Goal: Transaction & Acquisition: Purchase product/service

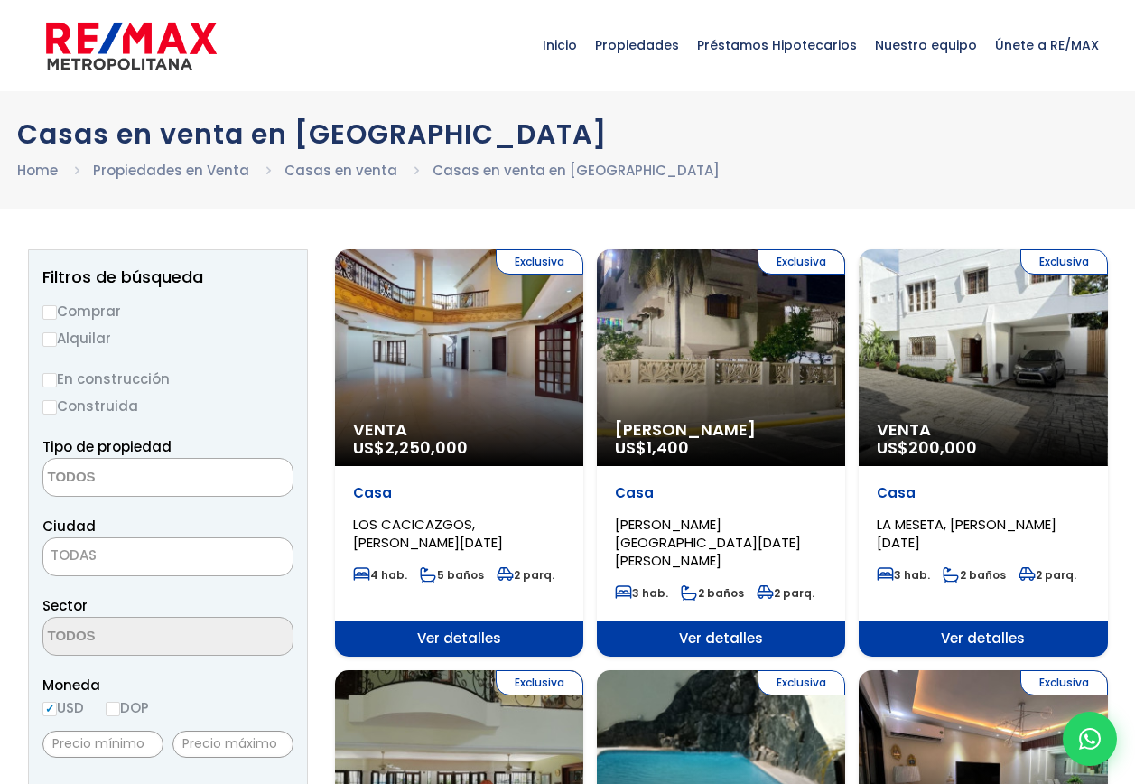
select select
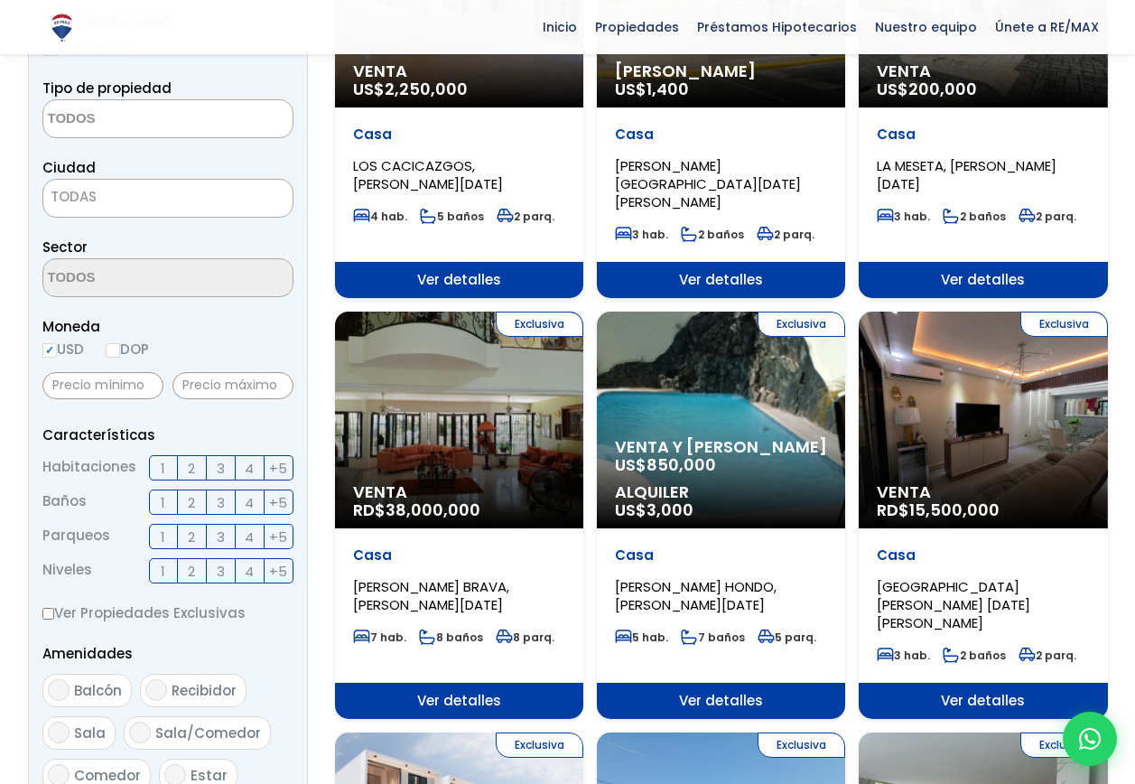
scroll to position [361, 0]
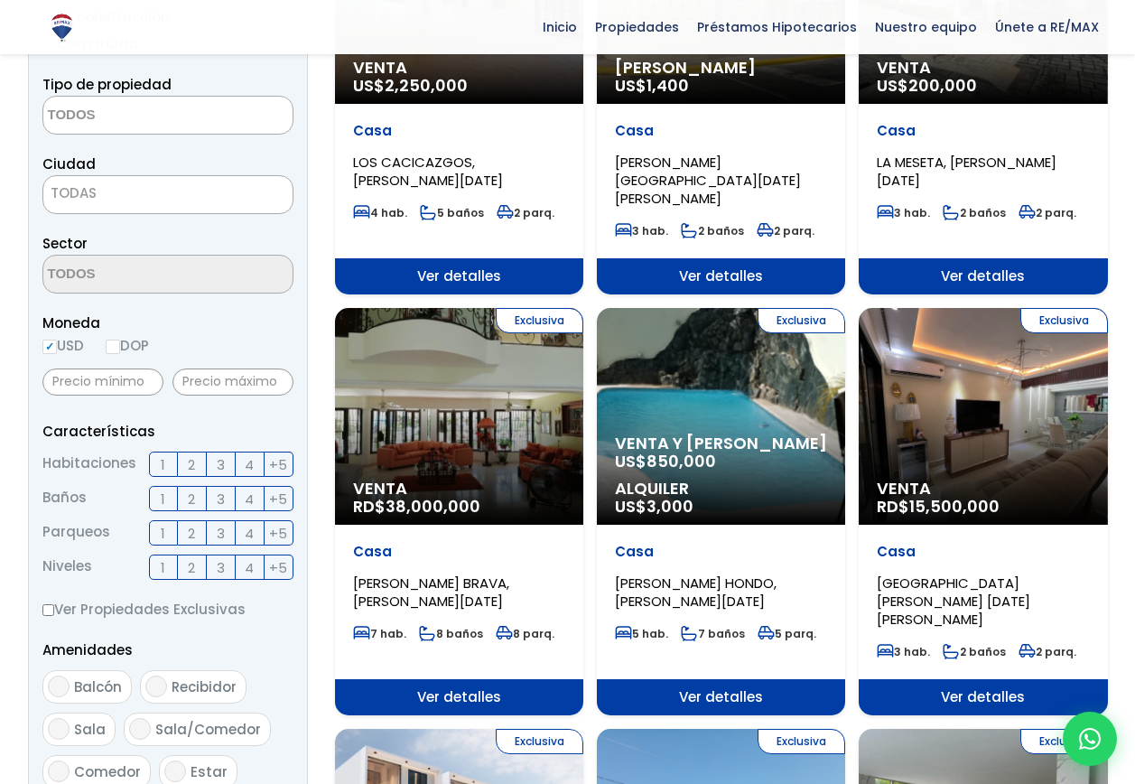
click at [226, 464] on label "3" at bounding box center [221, 463] width 29 height 25
click at [0, 0] on input "3" at bounding box center [0, 0] width 0 height 0
click at [219, 497] on span "3" at bounding box center [221, 499] width 8 height 23
click at [0, 0] on input "3" at bounding box center [0, 0] width 0 height 0
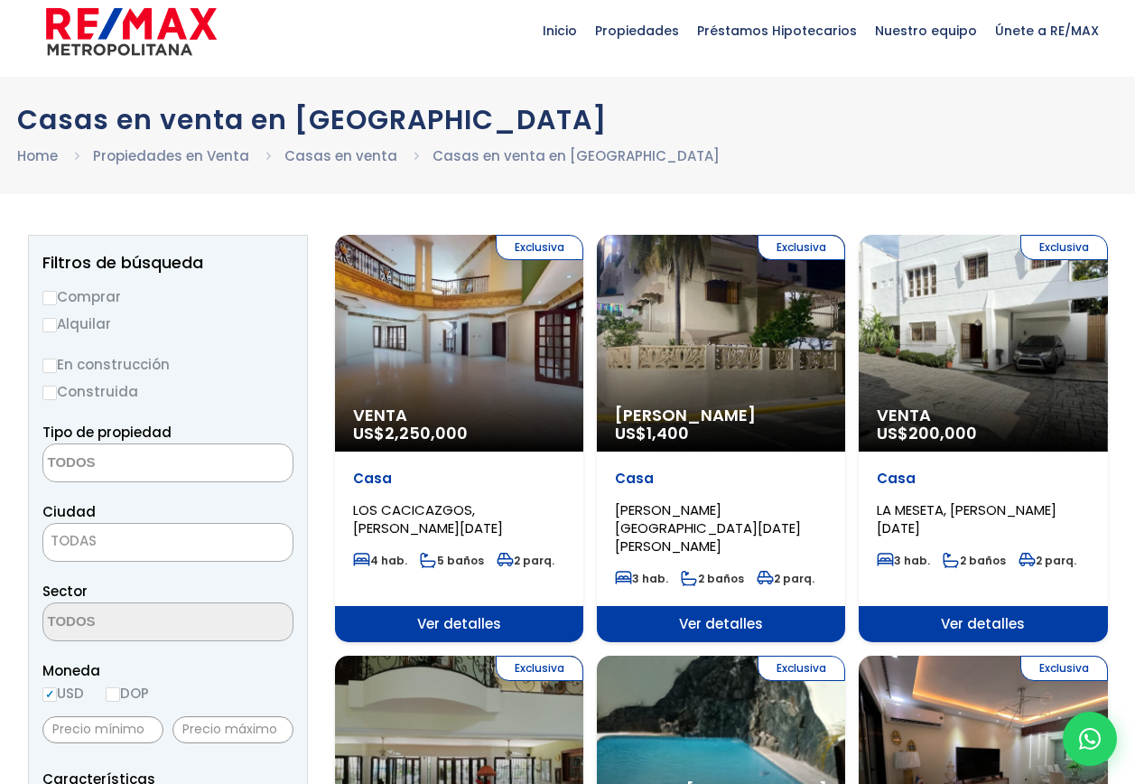
scroll to position [0, 0]
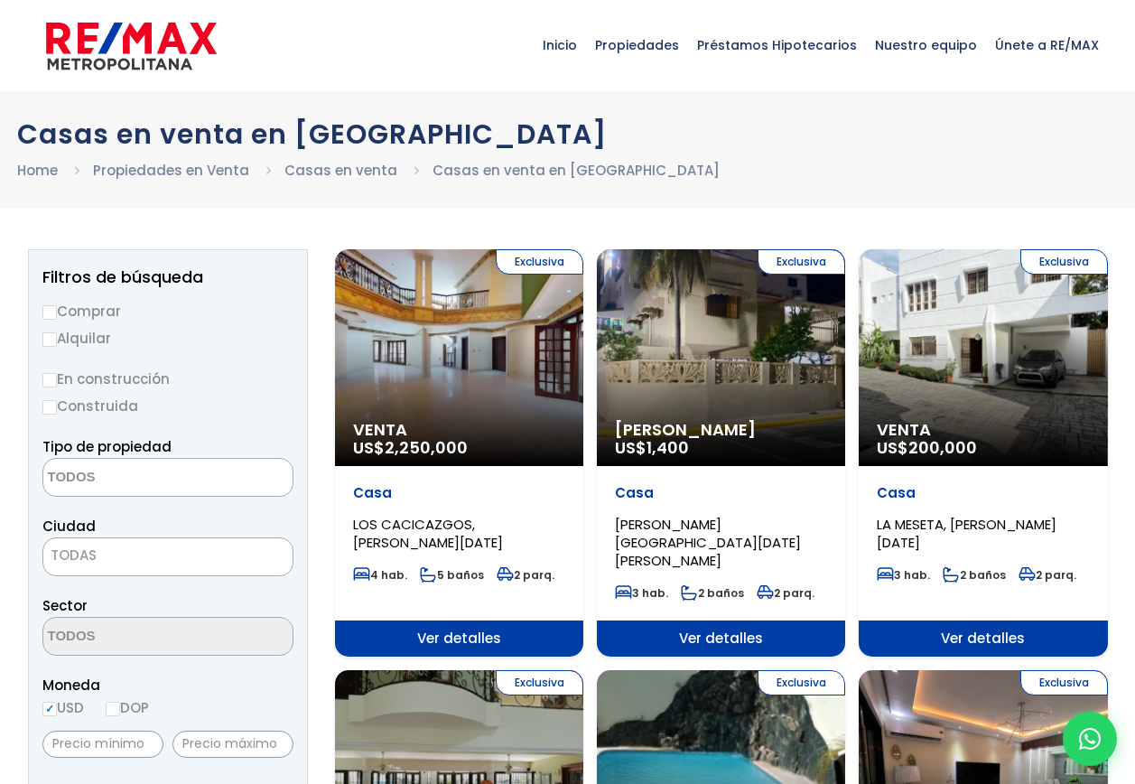
click at [51, 312] on input "Comprar" at bounding box center [49, 312] width 14 height 14
radio input "true"
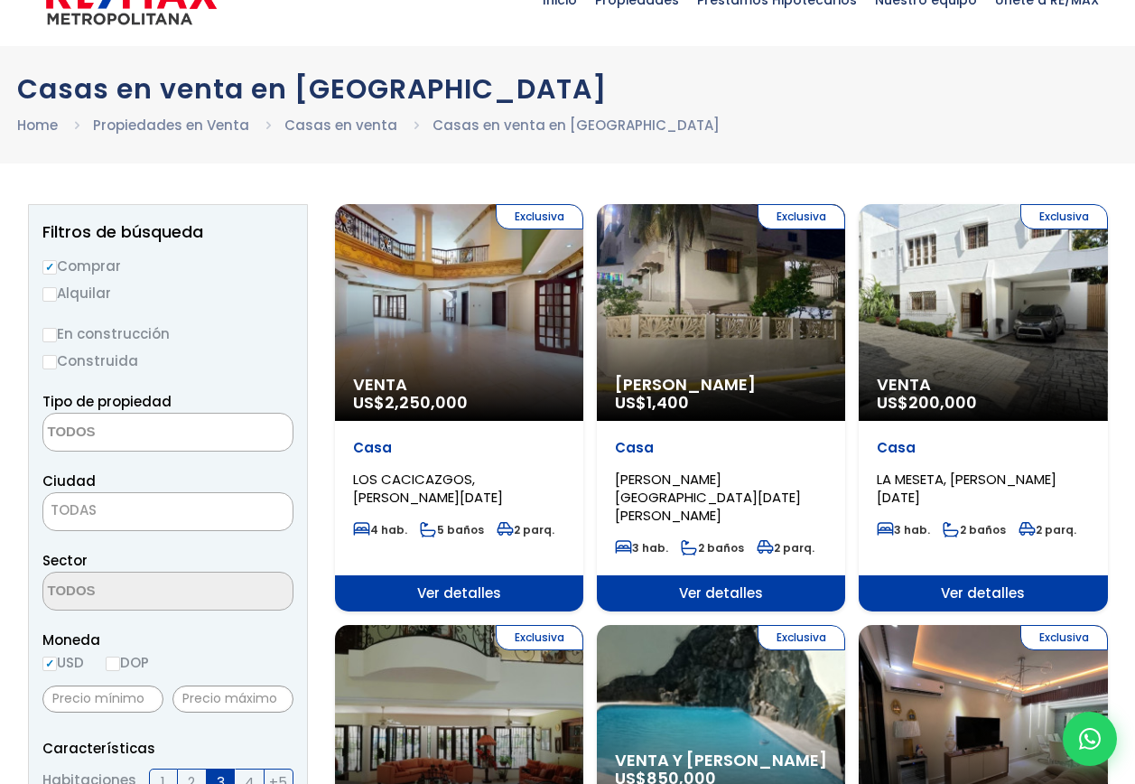
scroll to position [90, 0]
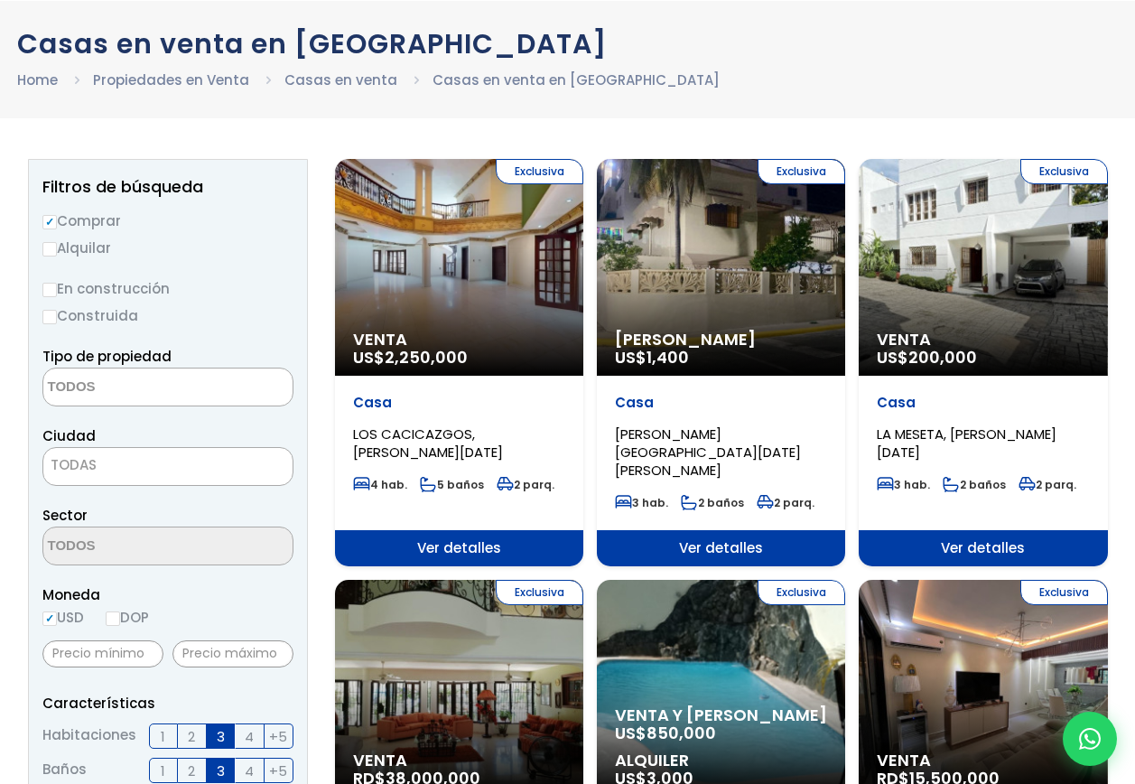
click at [50, 323] on input "Construida" at bounding box center [49, 317] width 14 height 14
radio input "true"
click at [158, 386] on textarea "Search" at bounding box center [130, 387] width 175 height 39
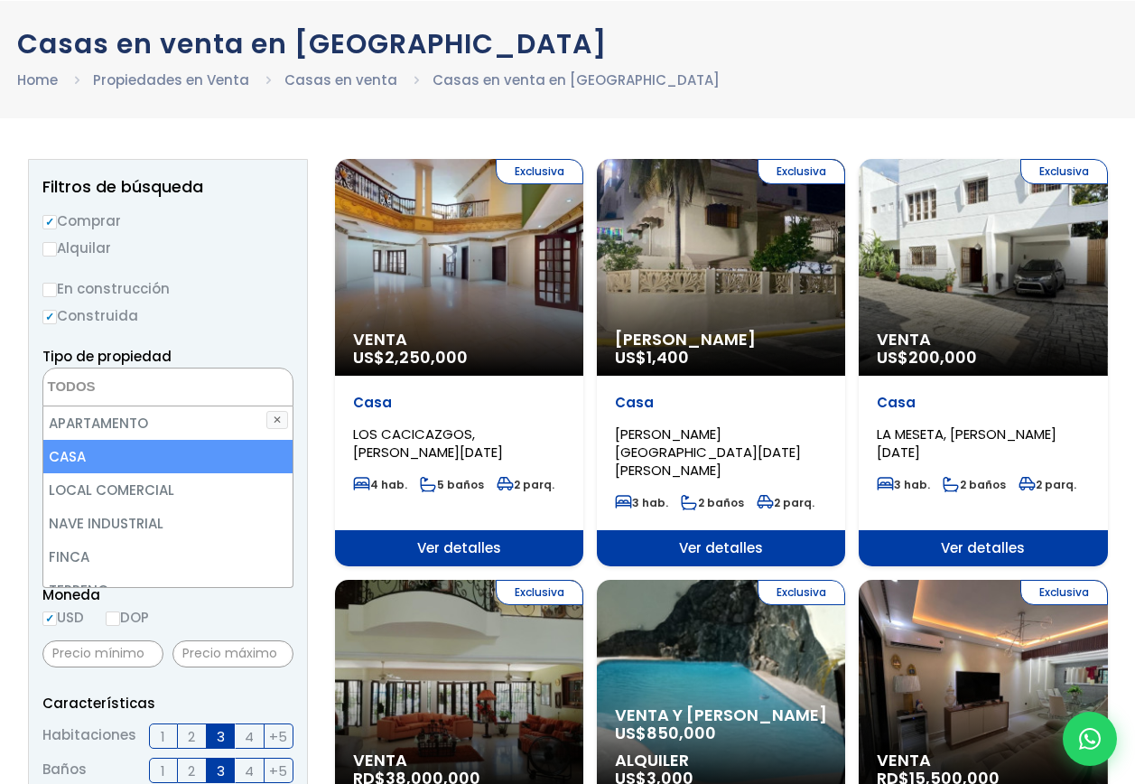
click at [145, 453] on li "CASA" at bounding box center [167, 456] width 249 height 33
select select "house"
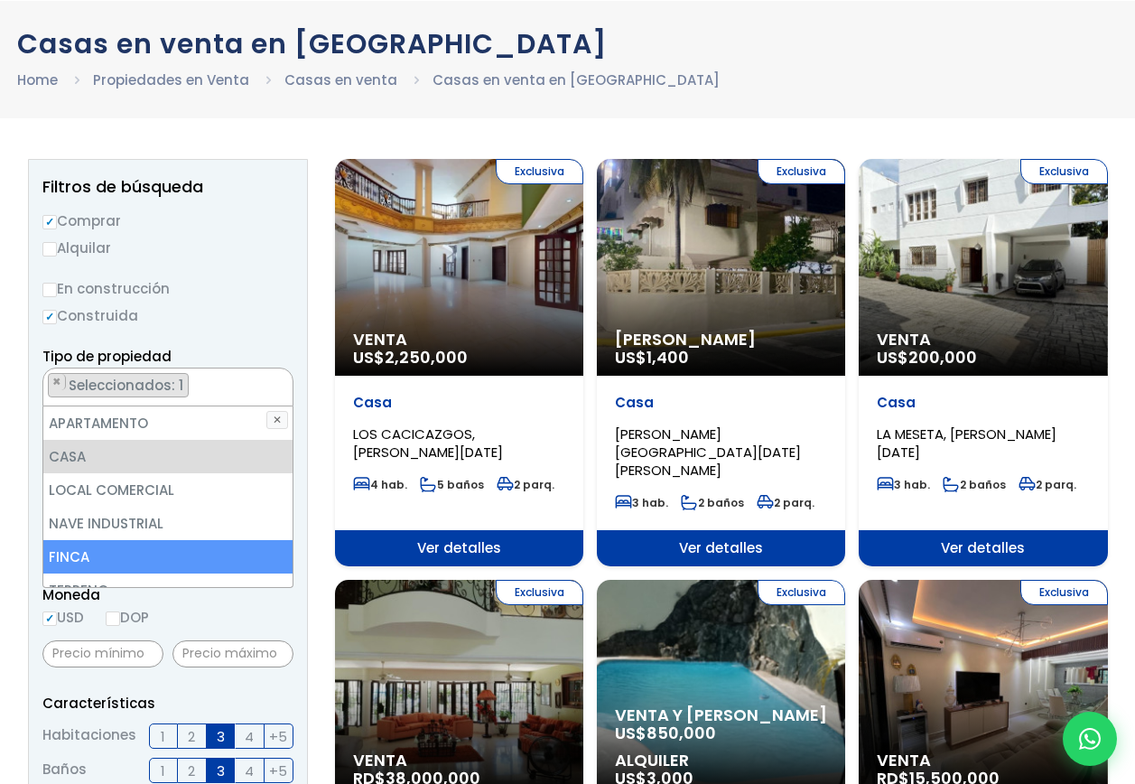
click at [91, 552] on li "FINCA" at bounding box center [167, 556] width 249 height 33
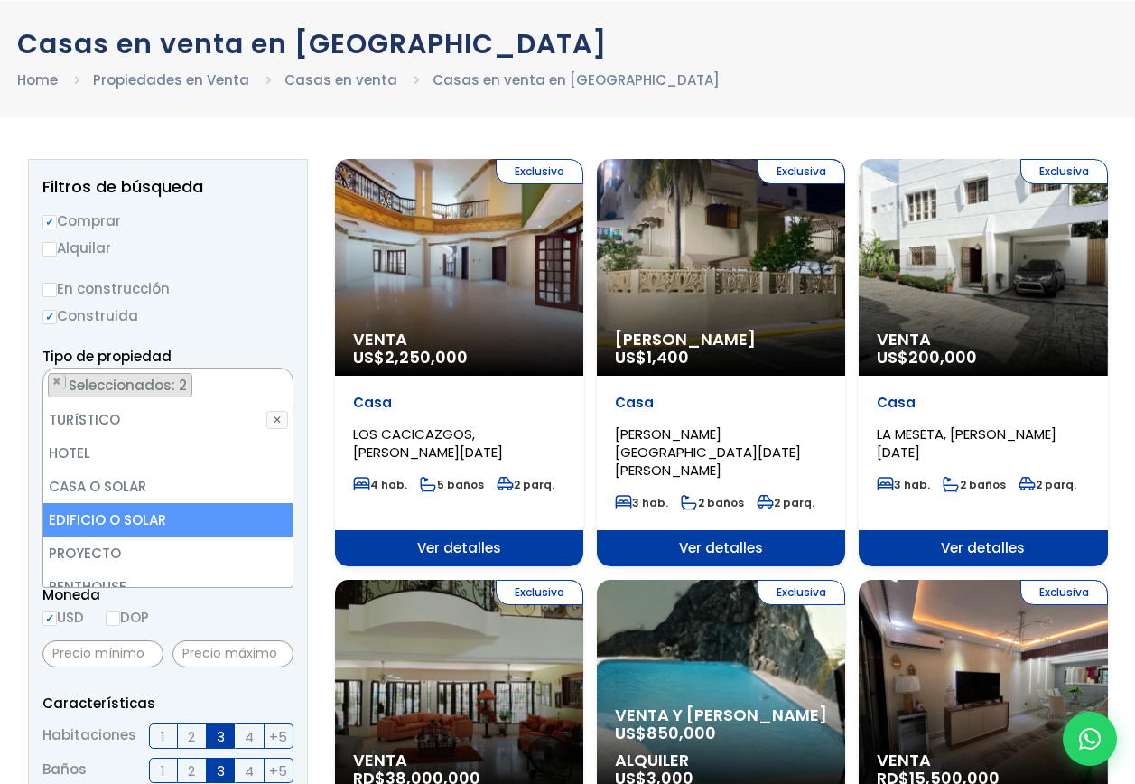
scroll to position [354, 0]
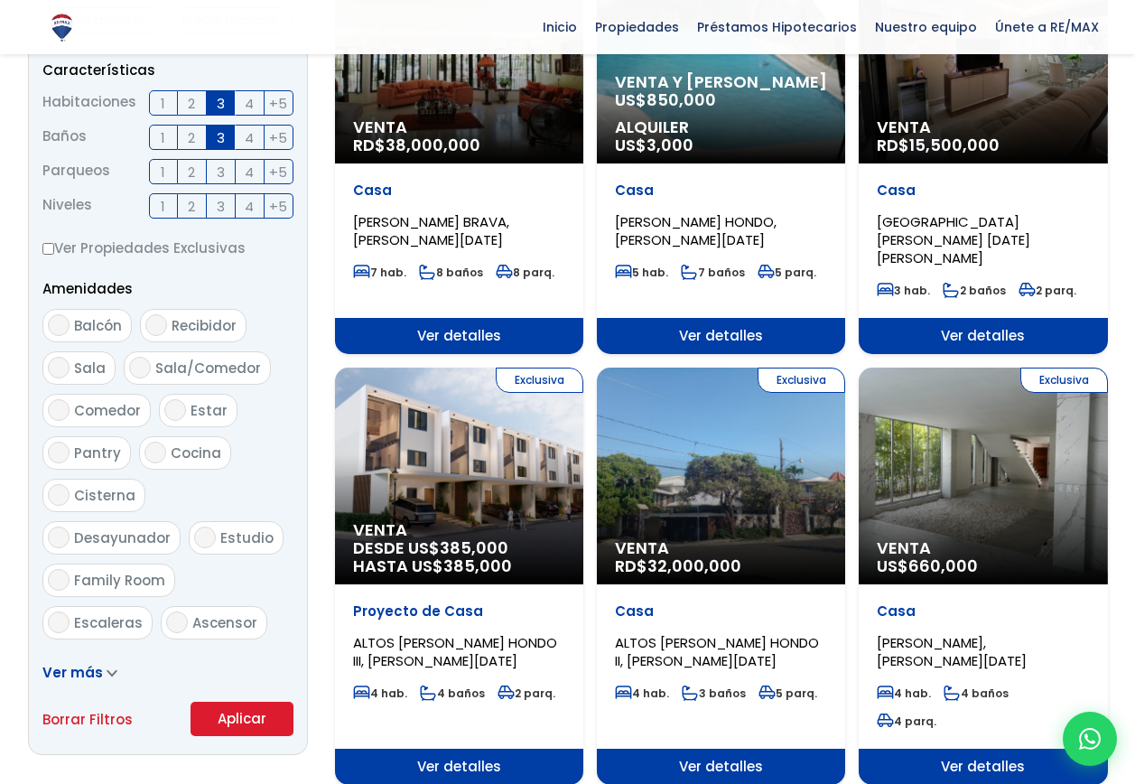
click at [246, 715] on form "Comprar Alquilar En construcción Construida Tipo de propiedad APARTAMENTO CASA …" at bounding box center [167, 156] width 251 height 1159
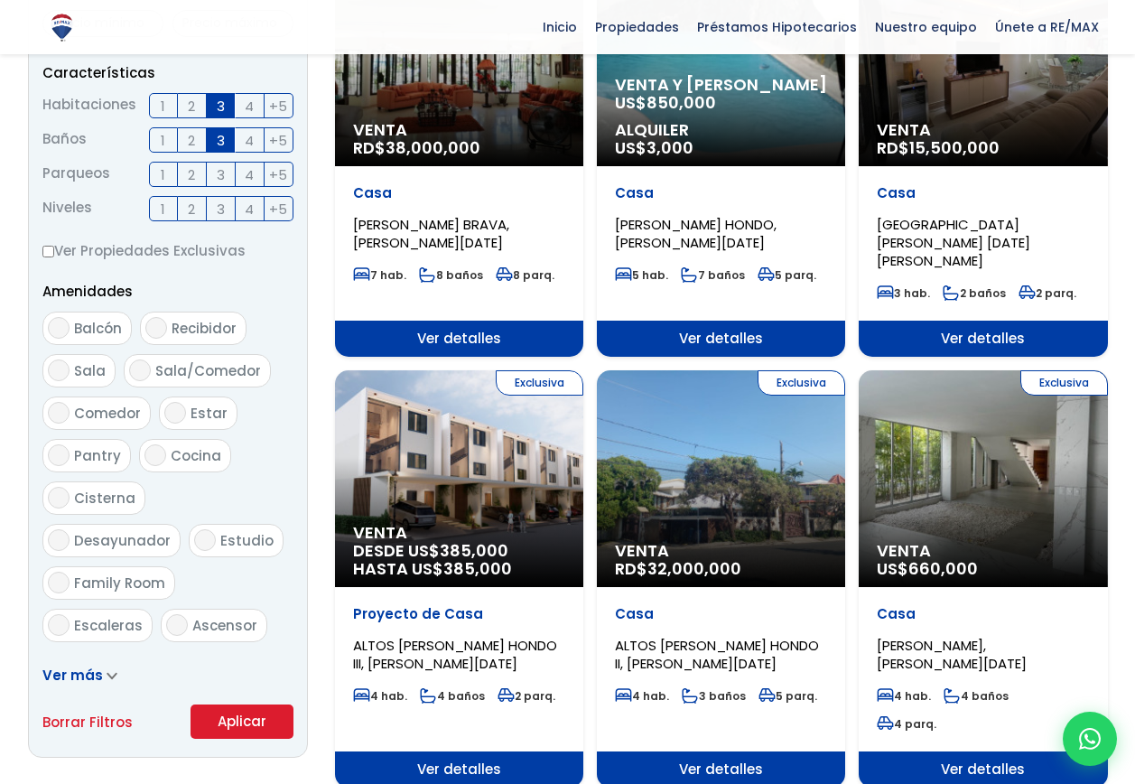
scroll to position [752, 0]
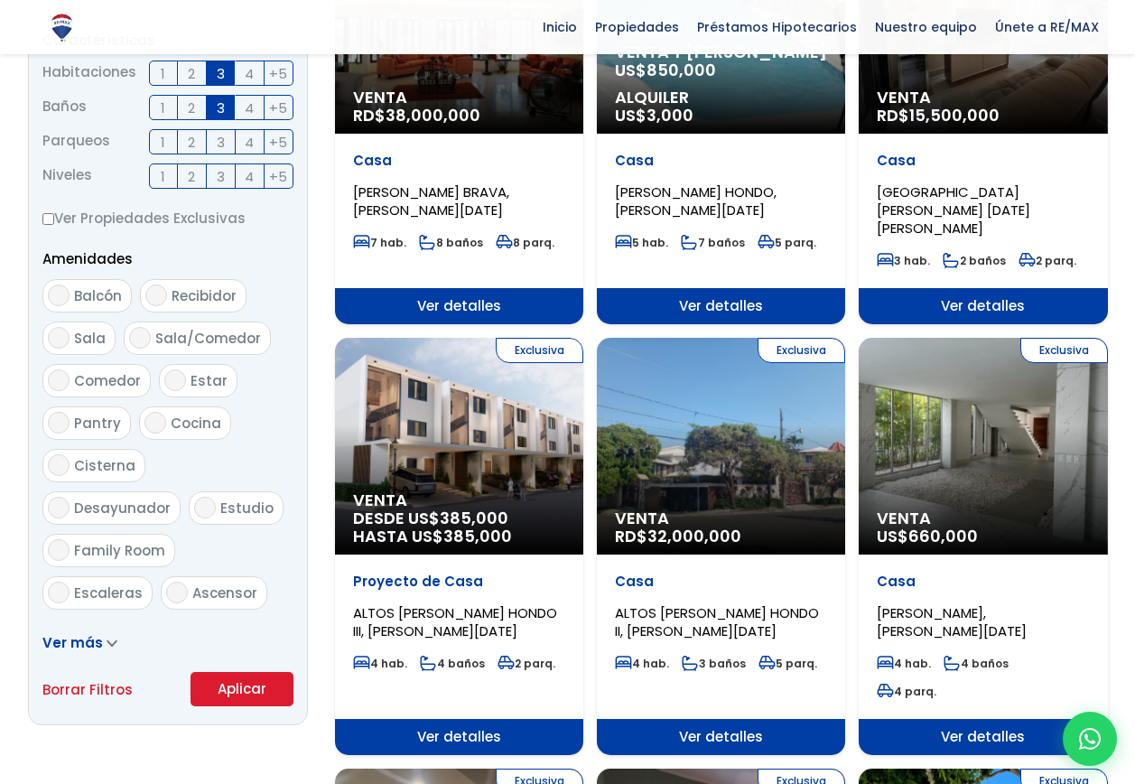
click at [247, 686] on button "Aplicar" at bounding box center [242, 689] width 103 height 34
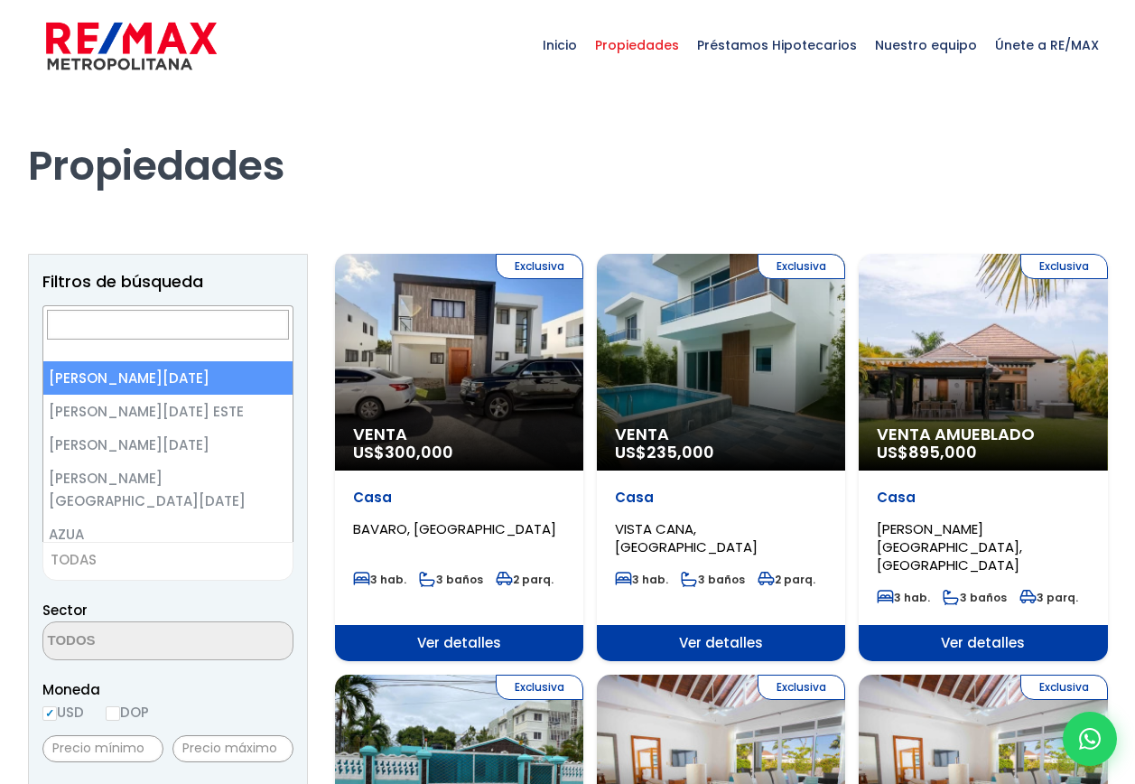
click at [226, 557] on span "TODAS" at bounding box center [167, 559] width 249 height 25
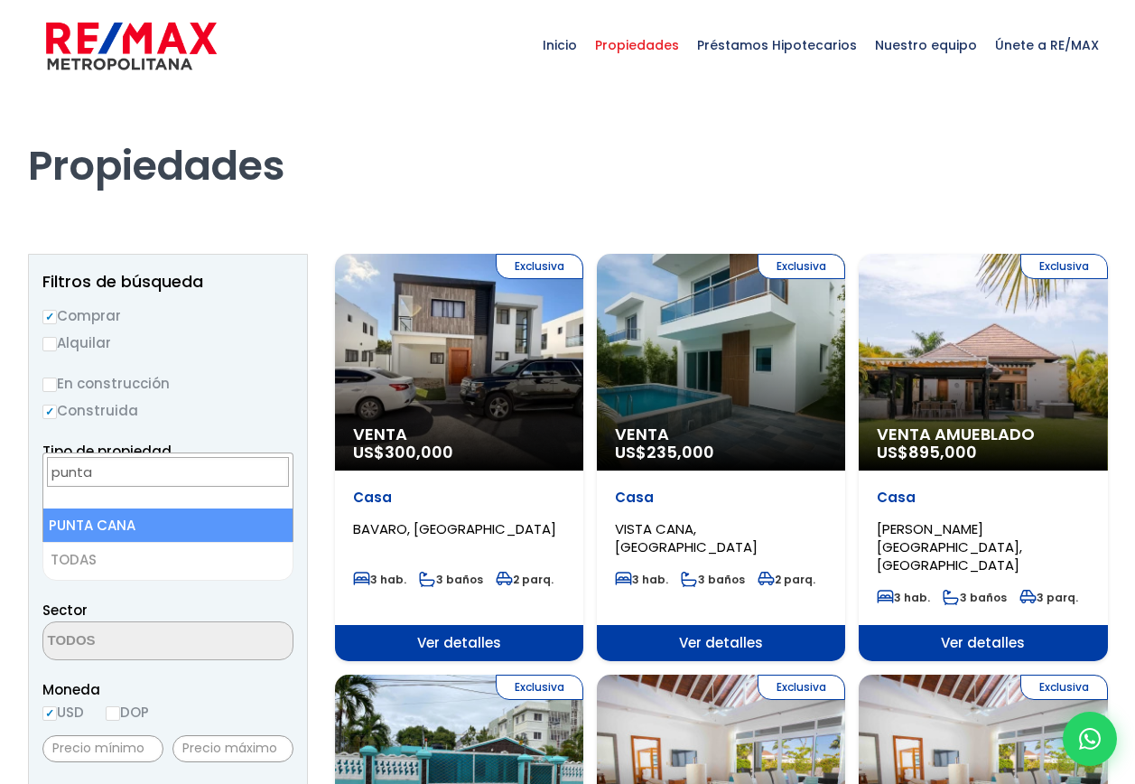
type input "punta"
select select "434"
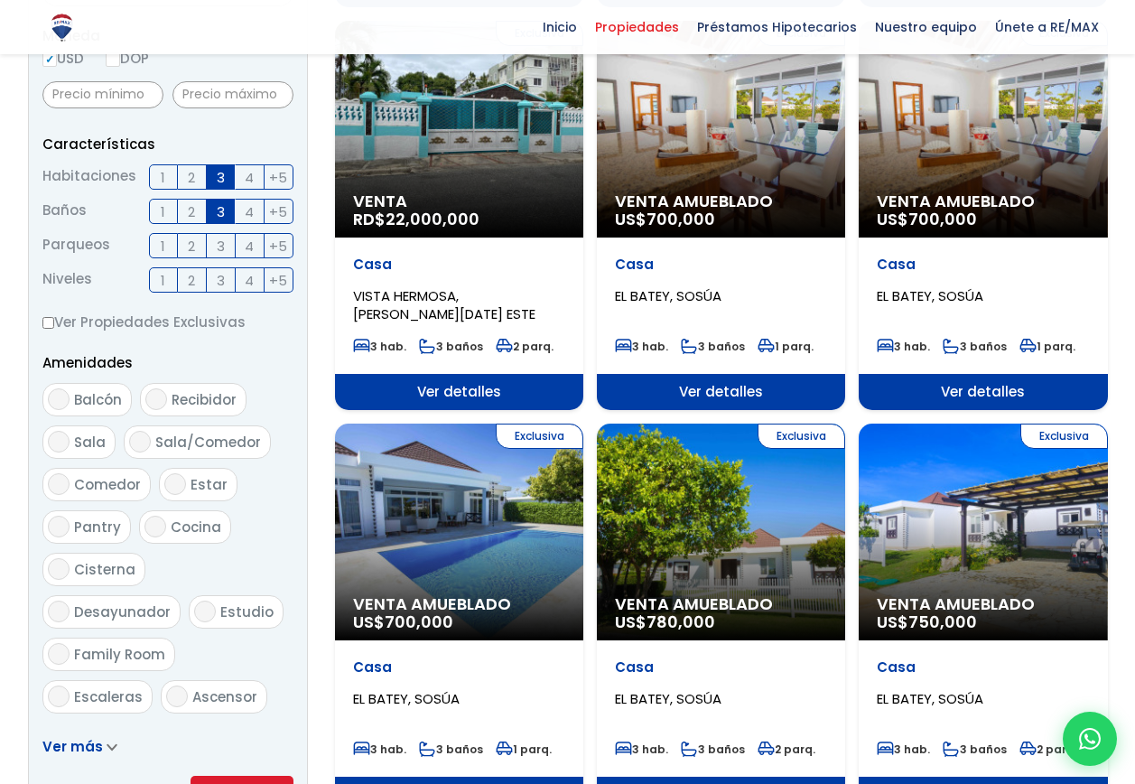
scroll to position [813, 0]
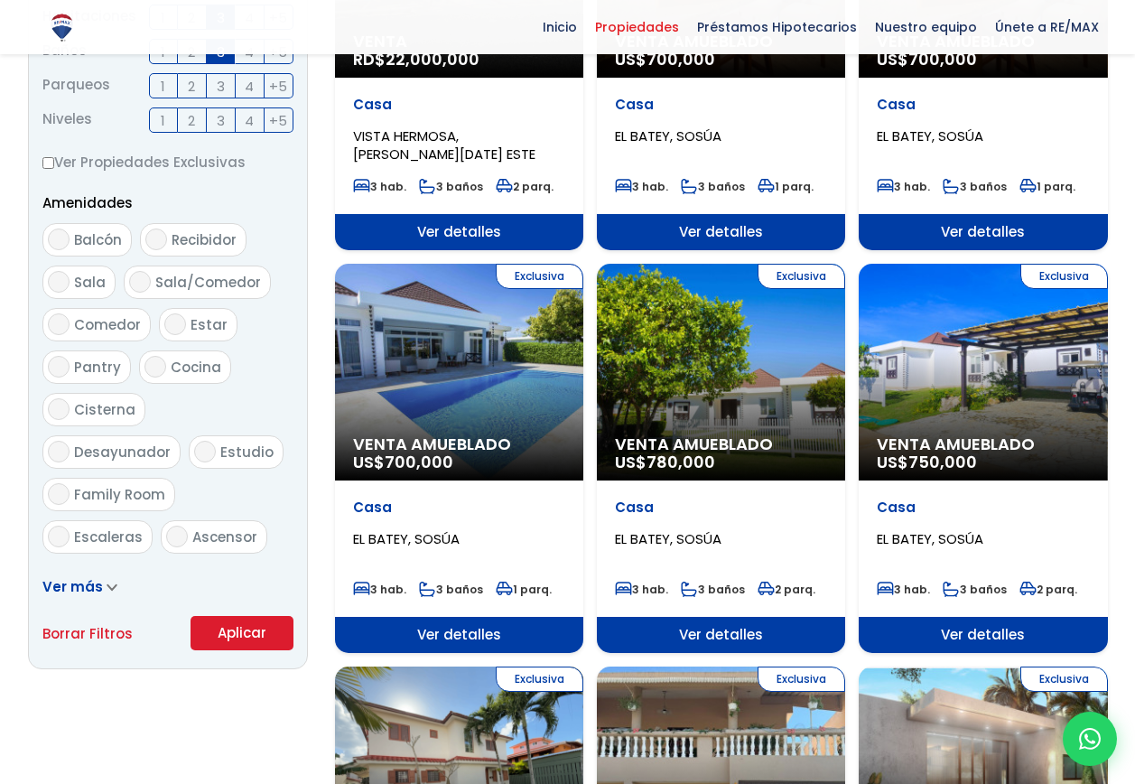
click at [255, 637] on button "Aplicar" at bounding box center [242, 633] width 103 height 34
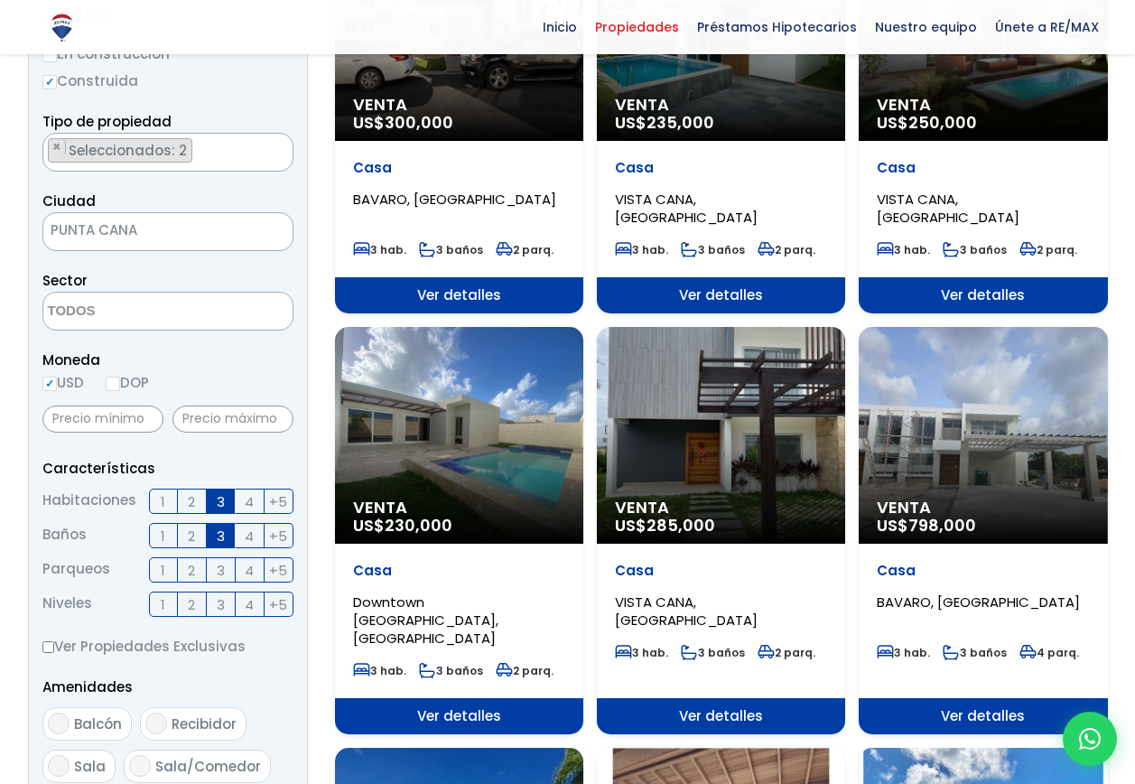
scroll to position [271, 0]
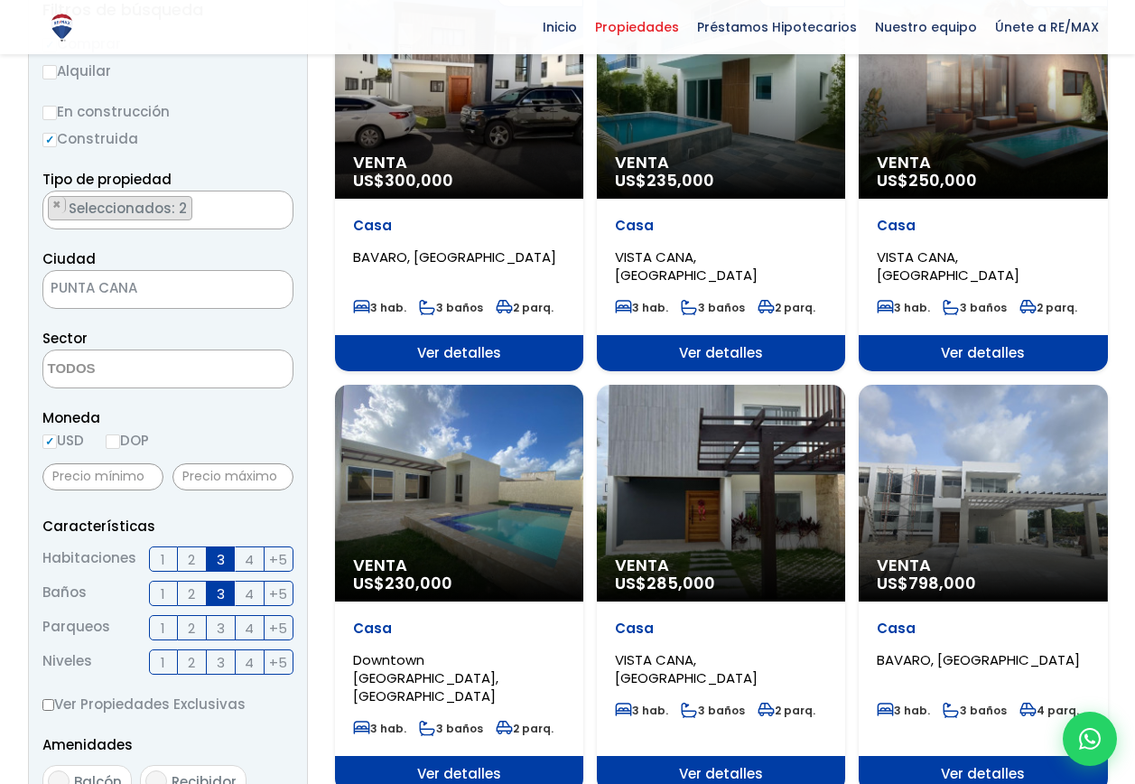
click at [449, 502] on div "Venta US$ 230,000" at bounding box center [459, 493] width 248 height 217
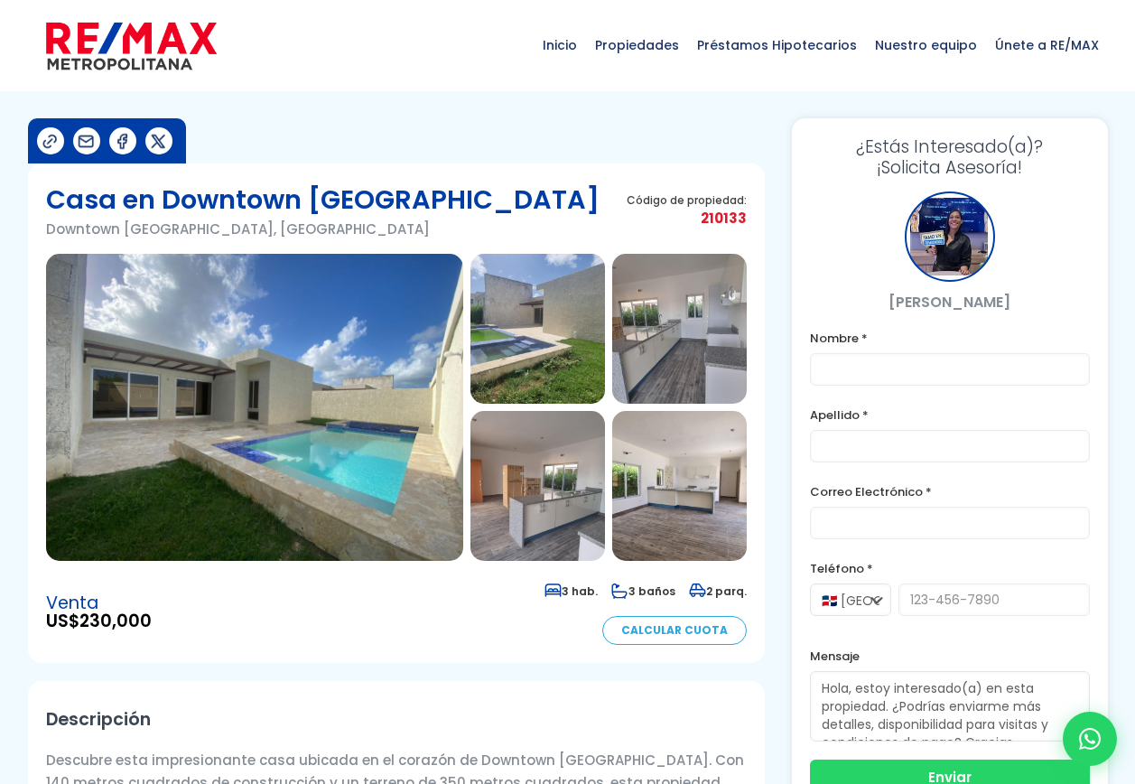
click at [392, 433] on img at bounding box center [254, 407] width 417 height 307
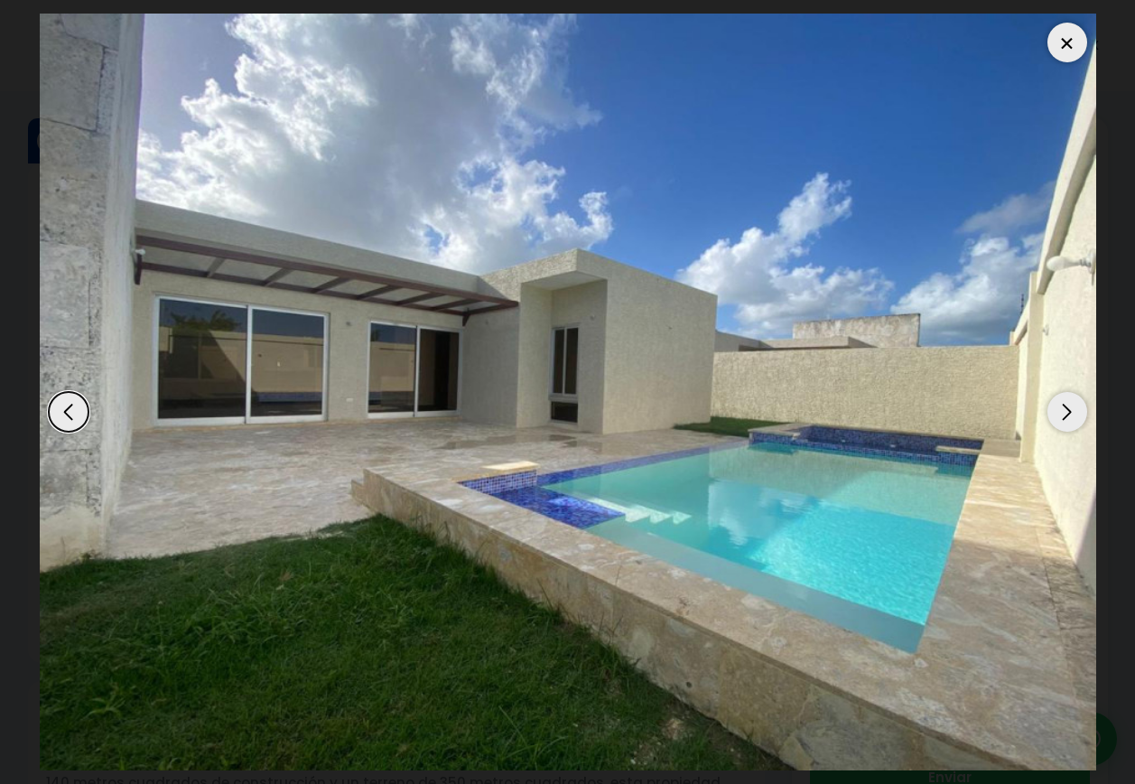
click at [1070, 409] on div "Next slide" at bounding box center [1067, 412] width 40 height 40
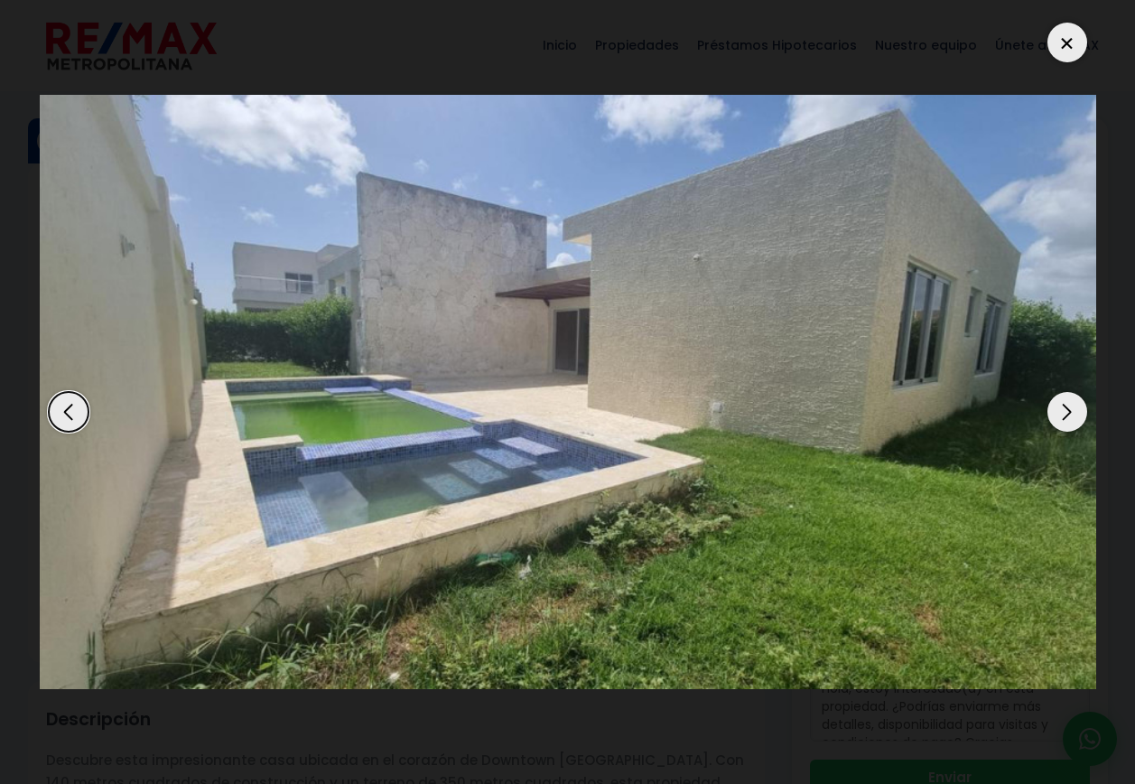
click at [1070, 409] on div "Next slide" at bounding box center [1067, 412] width 40 height 40
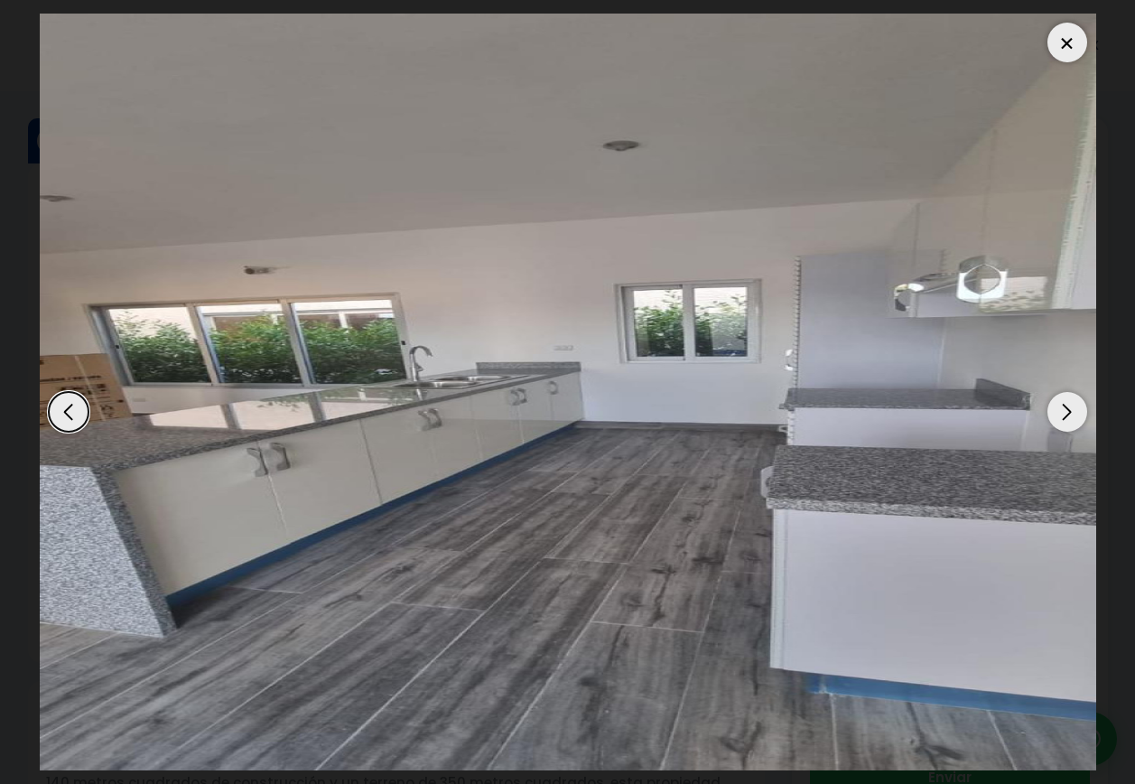
click at [1070, 409] on div "Next slide" at bounding box center [1067, 412] width 40 height 40
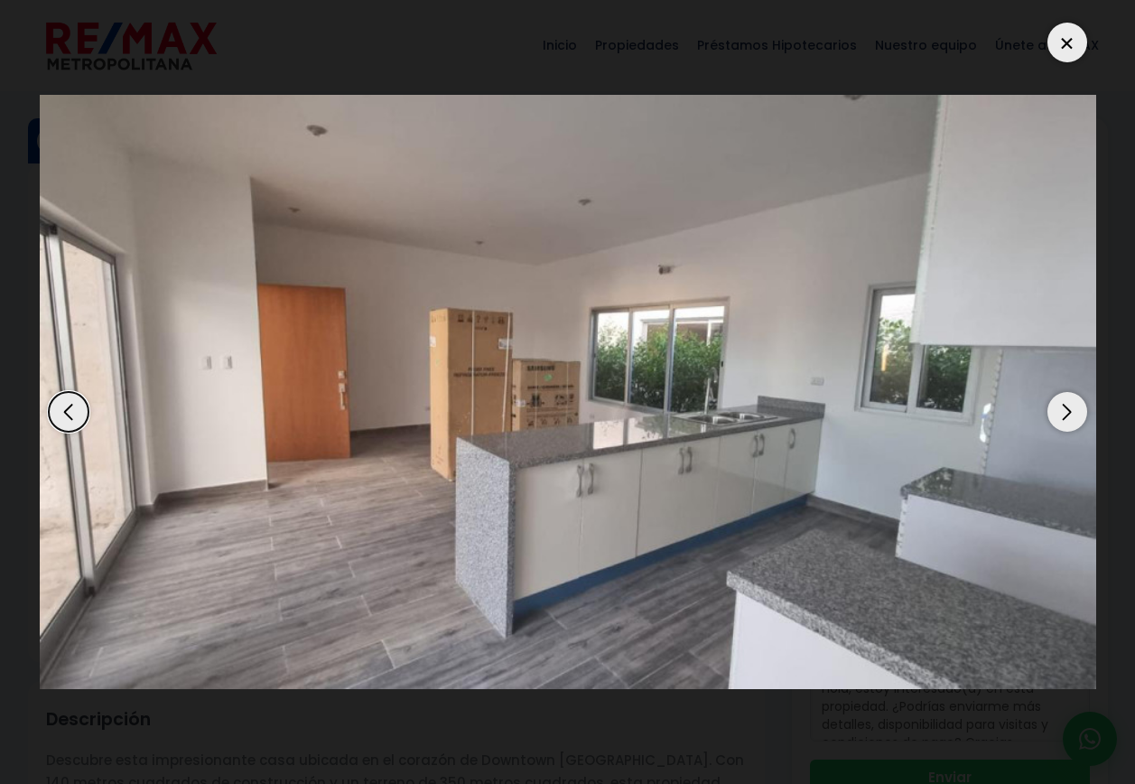
click at [1070, 409] on div "Next slide" at bounding box center [1067, 412] width 40 height 40
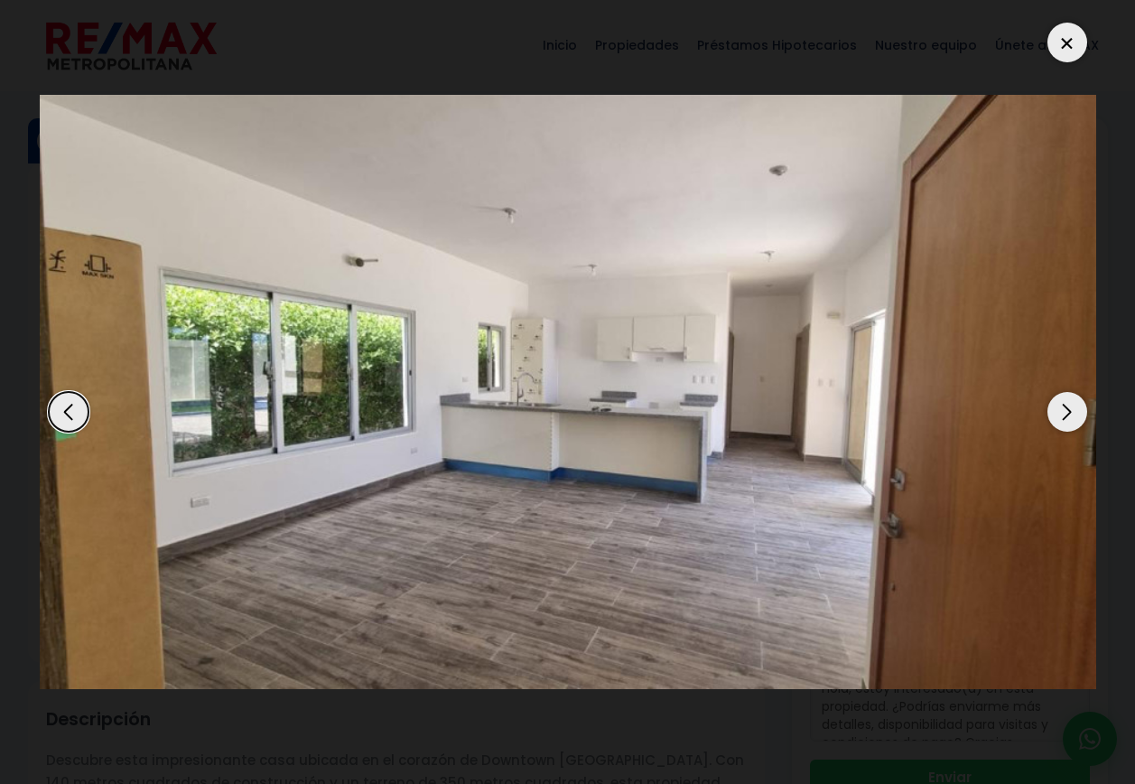
click at [1070, 409] on div "Next slide" at bounding box center [1067, 412] width 40 height 40
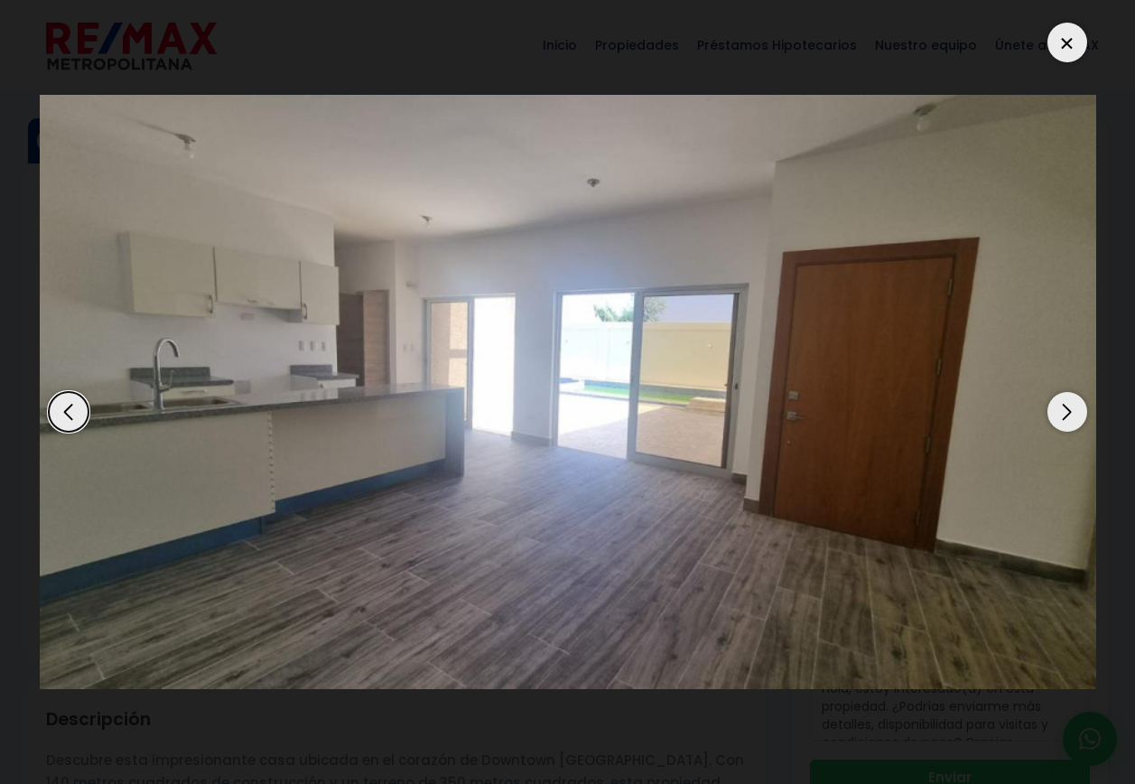
click at [1070, 409] on div "Next slide" at bounding box center [1067, 412] width 40 height 40
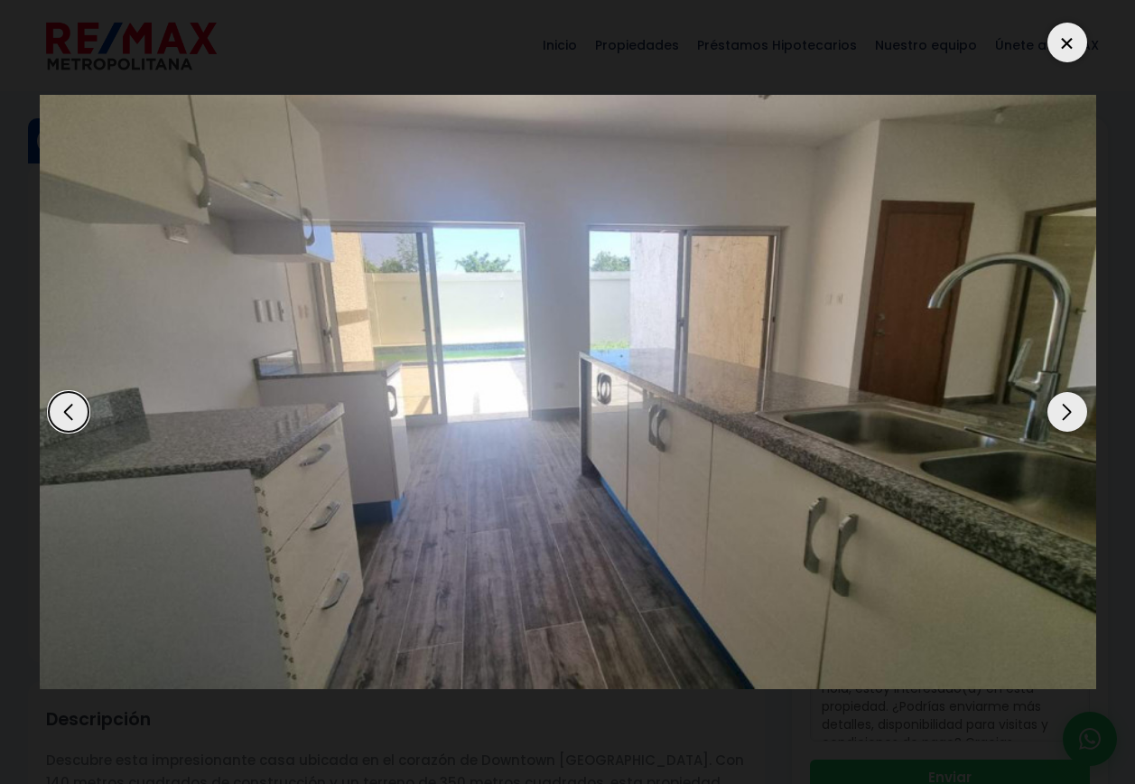
click at [1070, 409] on div "Next slide" at bounding box center [1067, 412] width 40 height 40
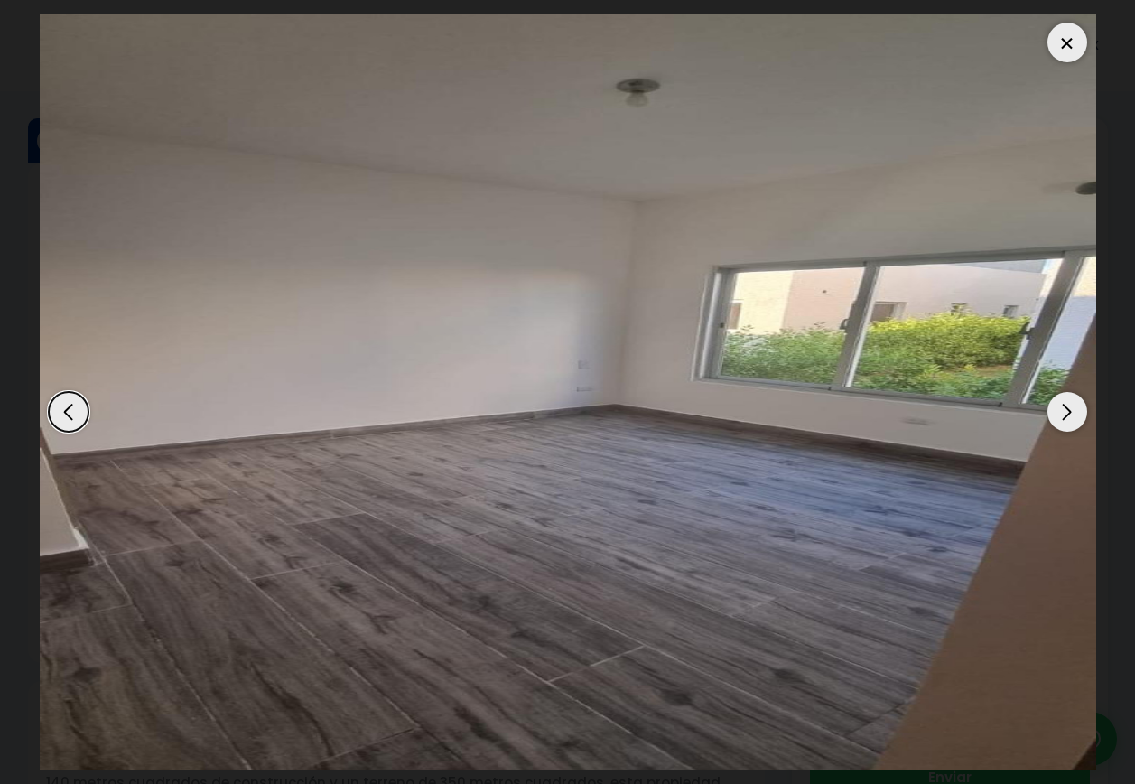
click at [1070, 409] on div "Next slide" at bounding box center [1067, 412] width 40 height 40
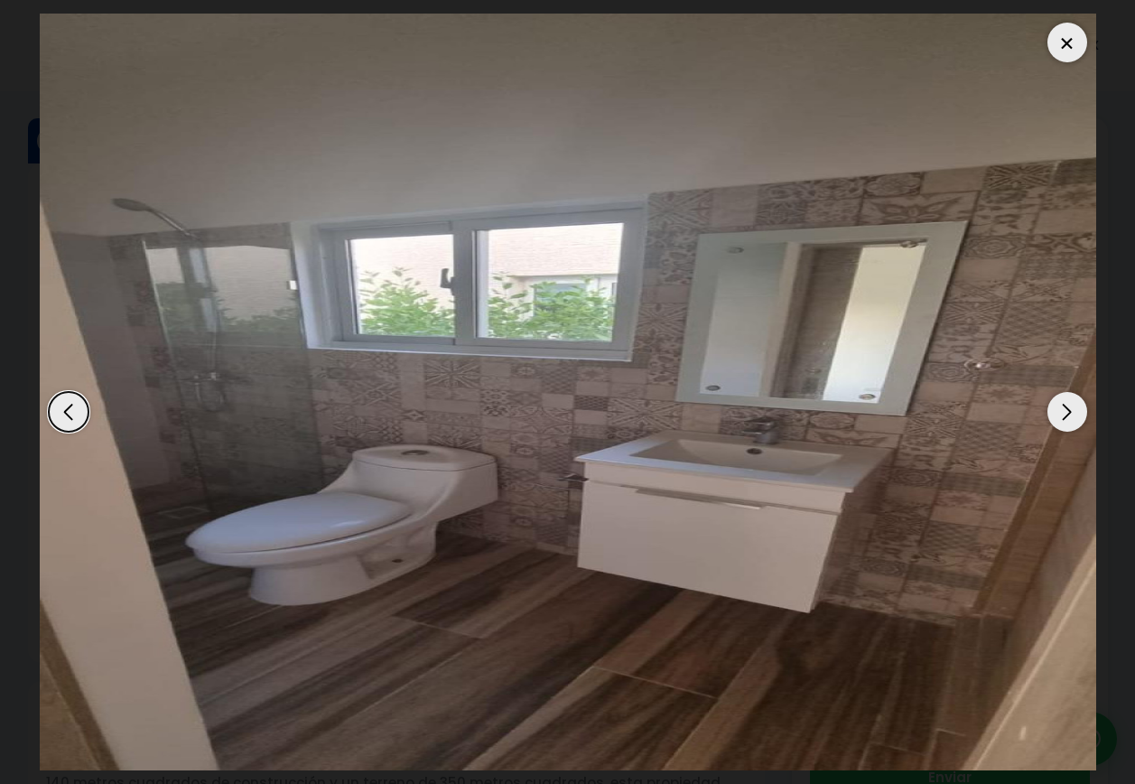
click at [1070, 409] on div "Next slide" at bounding box center [1067, 412] width 40 height 40
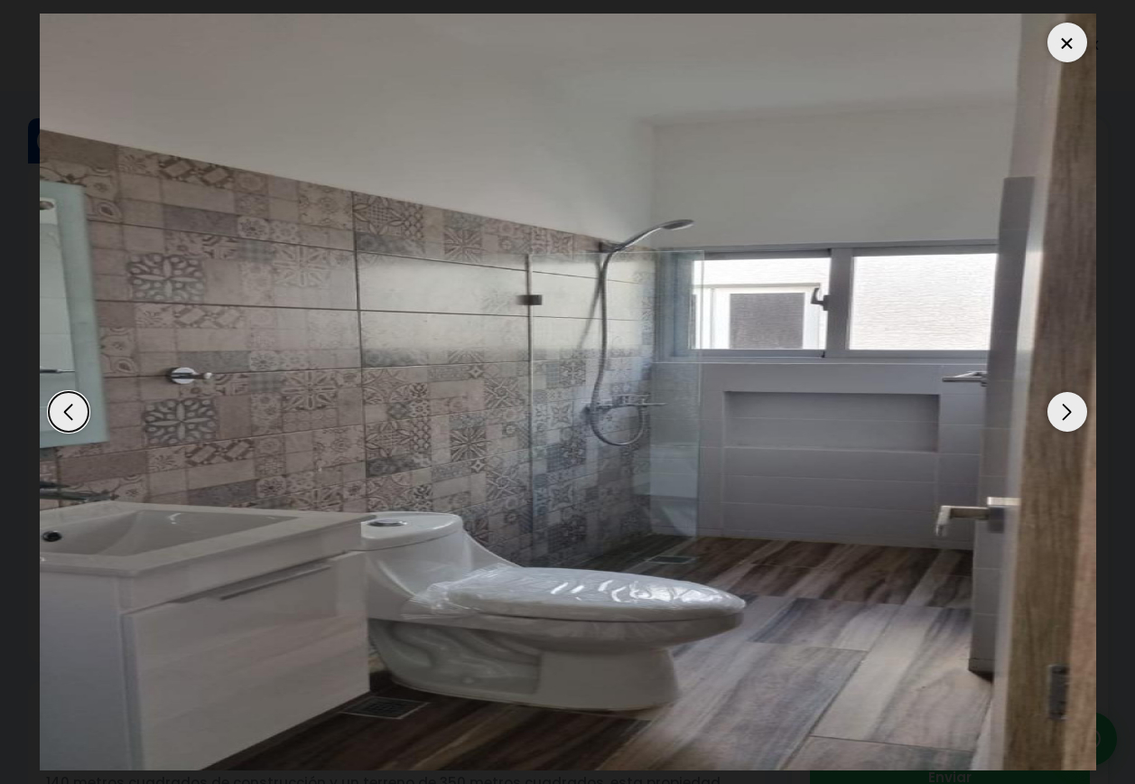
click at [1070, 409] on div "Next slide" at bounding box center [1067, 412] width 40 height 40
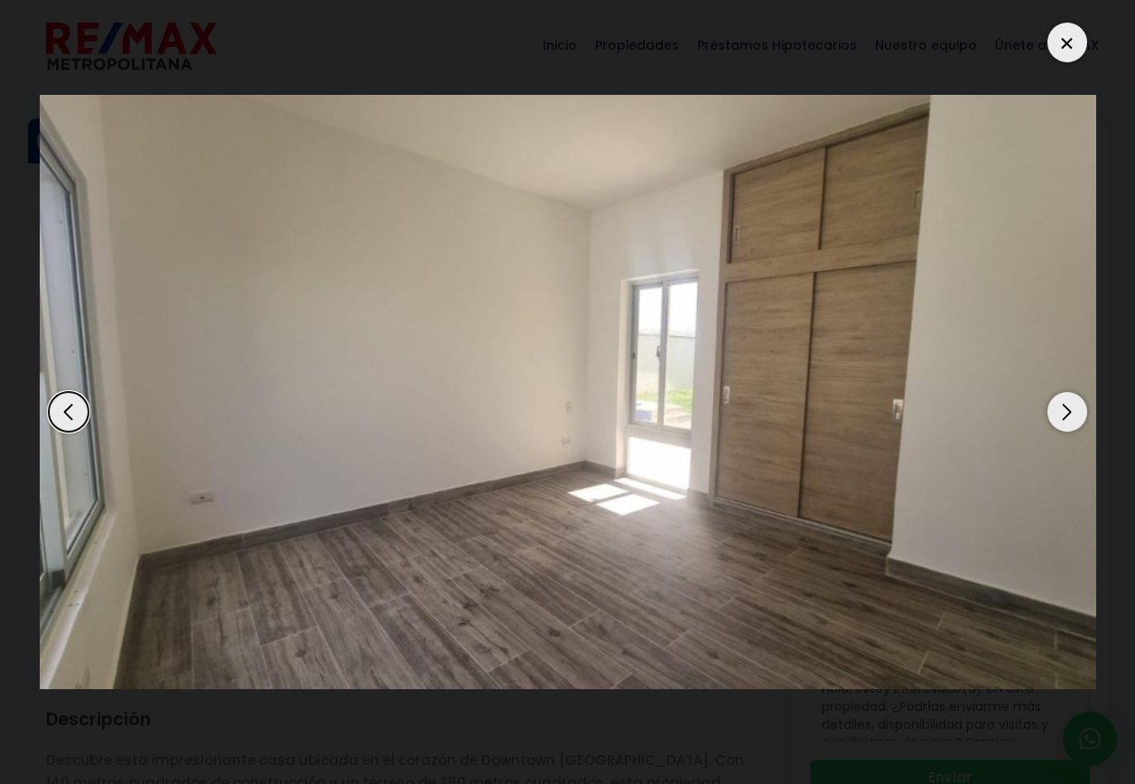
click at [1070, 409] on div "Next slide" at bounding box center [1067, 412] width 40 height 40
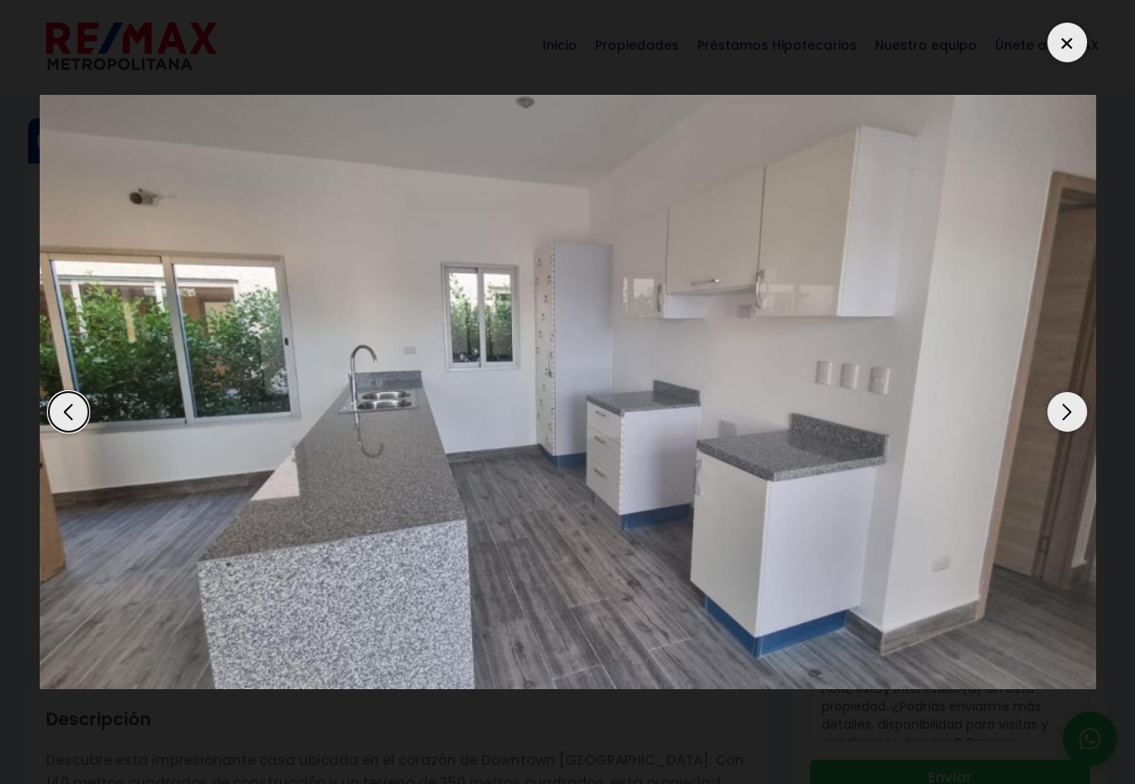
click at [1070, 409] on div "Next slide" at bounding box center [1067, 412] width 40 height 40
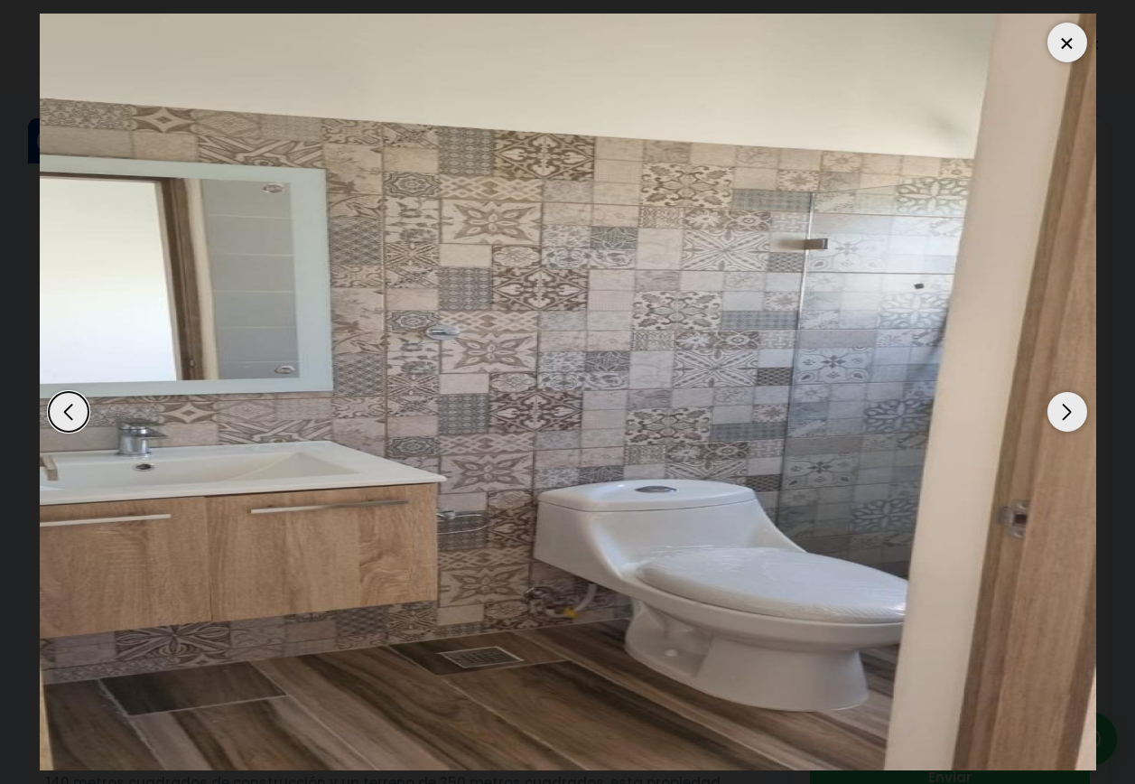
click at [1070, 409] on div "Next slide" at bounding box center [1067, 412] width 40 height 40
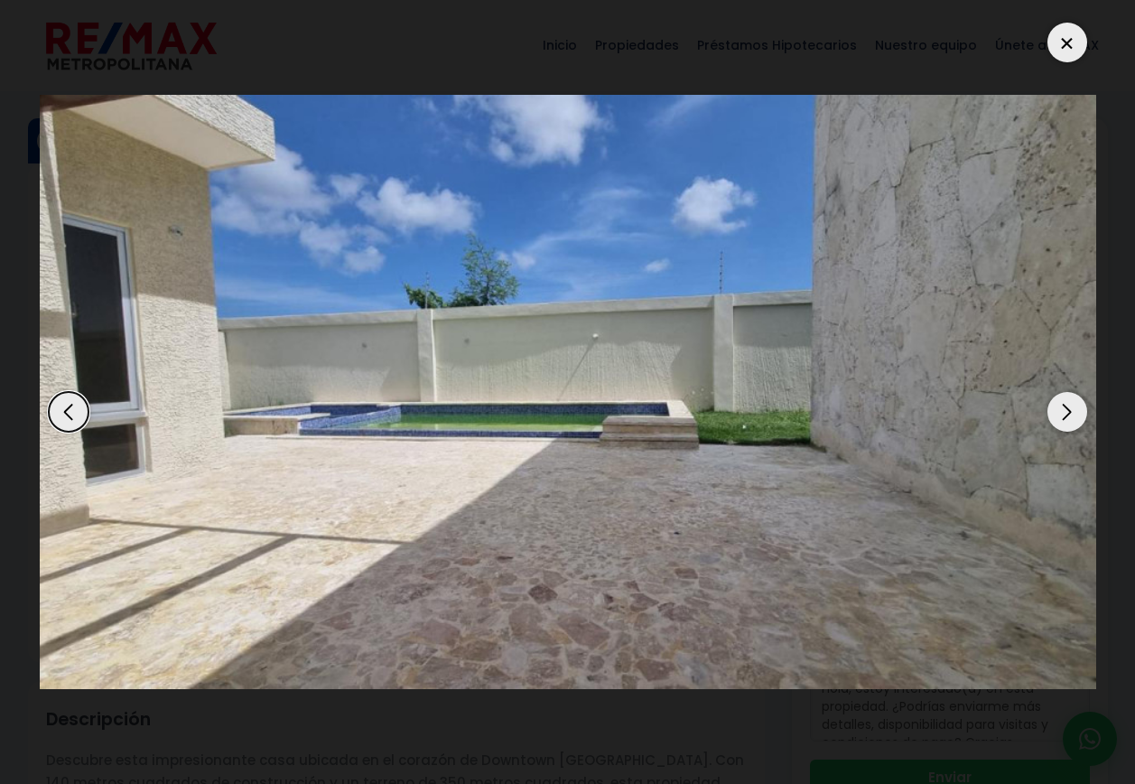
click at [1070, 409] on div "Next slide" at bounding box center [1067, 412] width 40 height 40
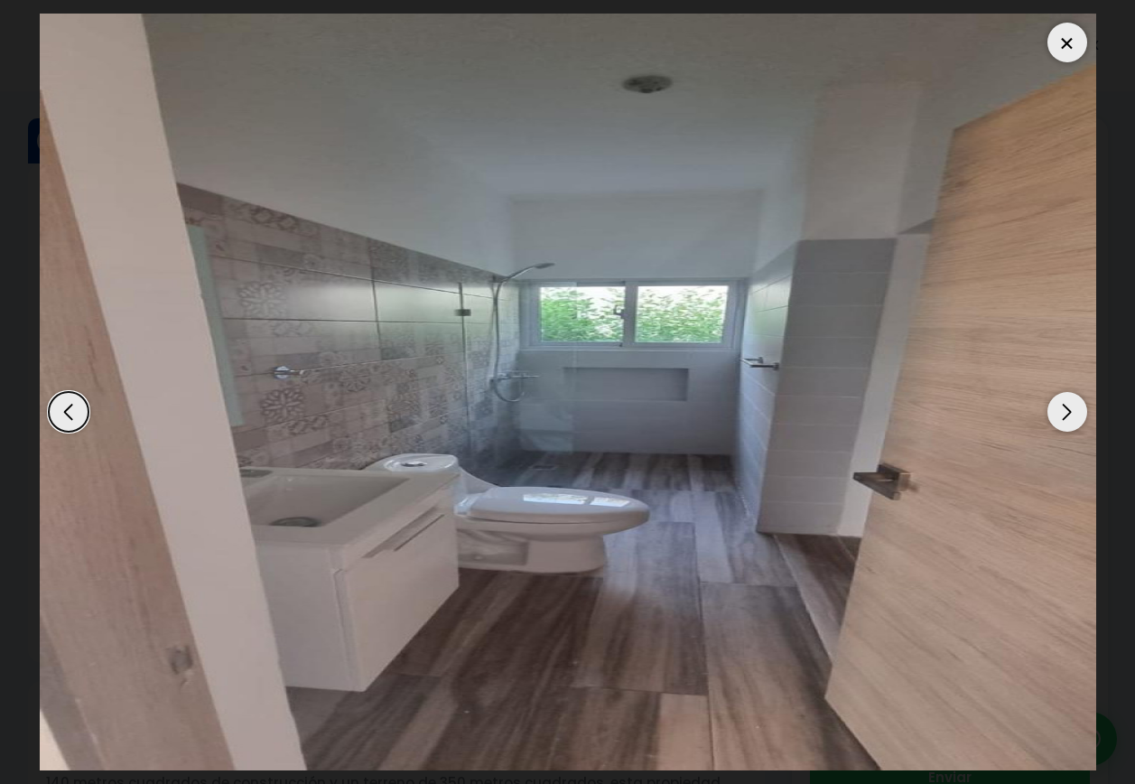
click at [1070, 409] on div "Next slide" at bounding box center [1067, 412] width 40 height 40
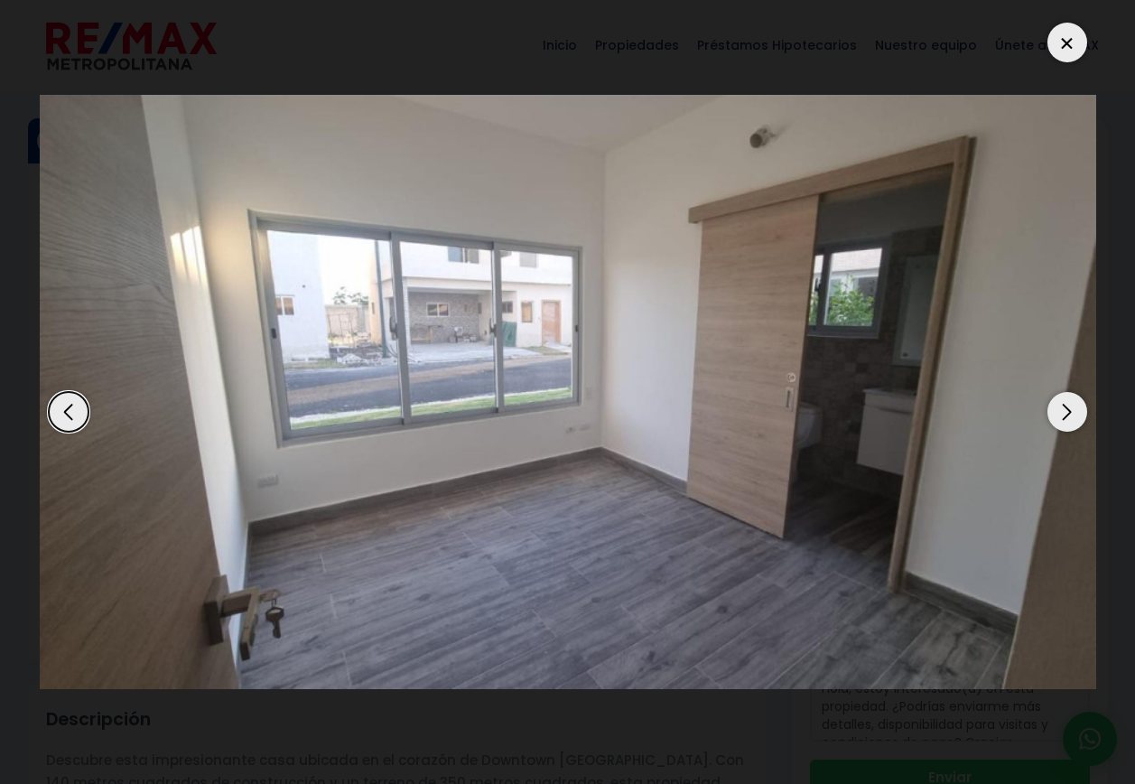
click at [1070, 409] on div "Next slide" at bounding box center [1067, 412] width 40 height 40
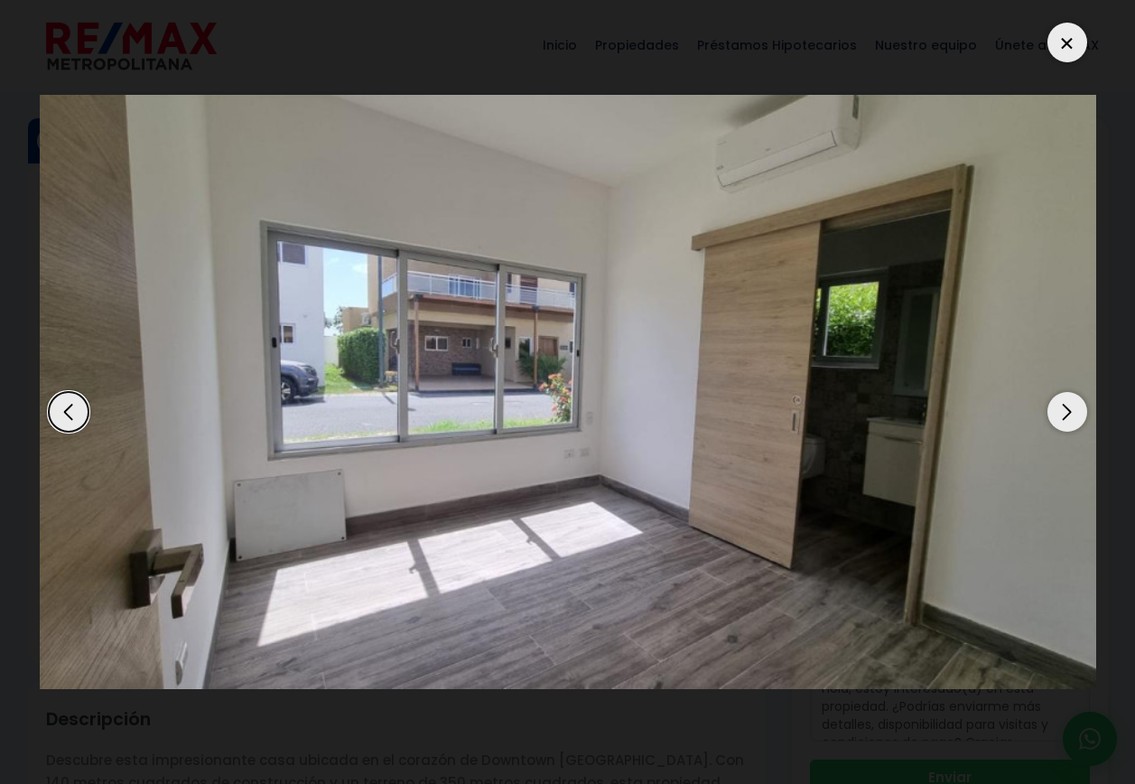
click at [1070, 409] on div "Next slide" at bounding box center [1067, 412] width 40 height 40
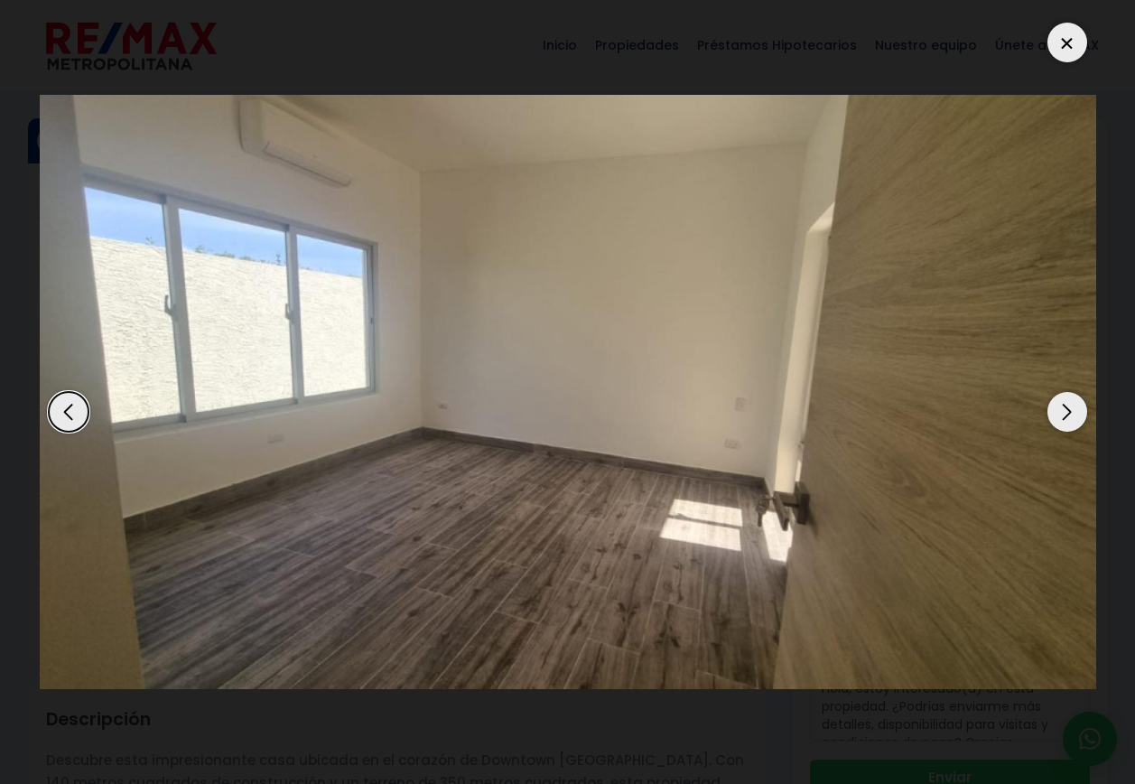
click at [1070, 409] on div "Next slide" at bounding box center [1067, 412] width 40 height 40
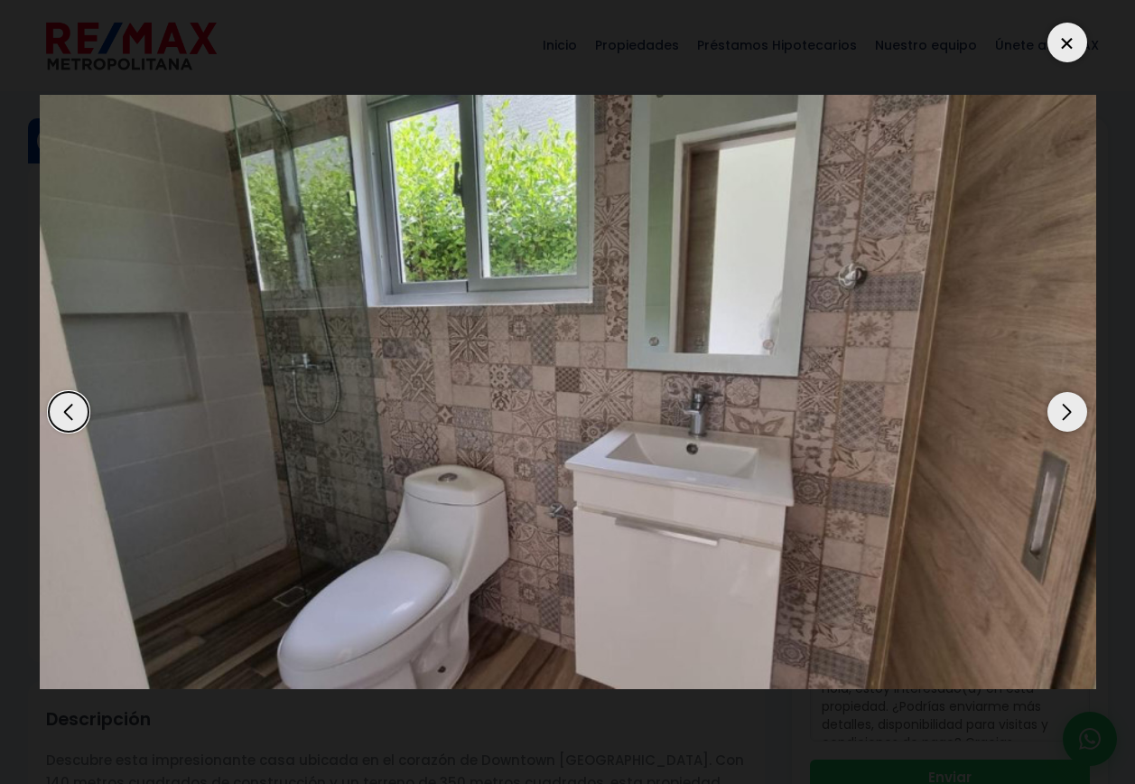
click at [1070, 409] on div "Next slide" at bounding box center [1067, 412] width 40 height 40
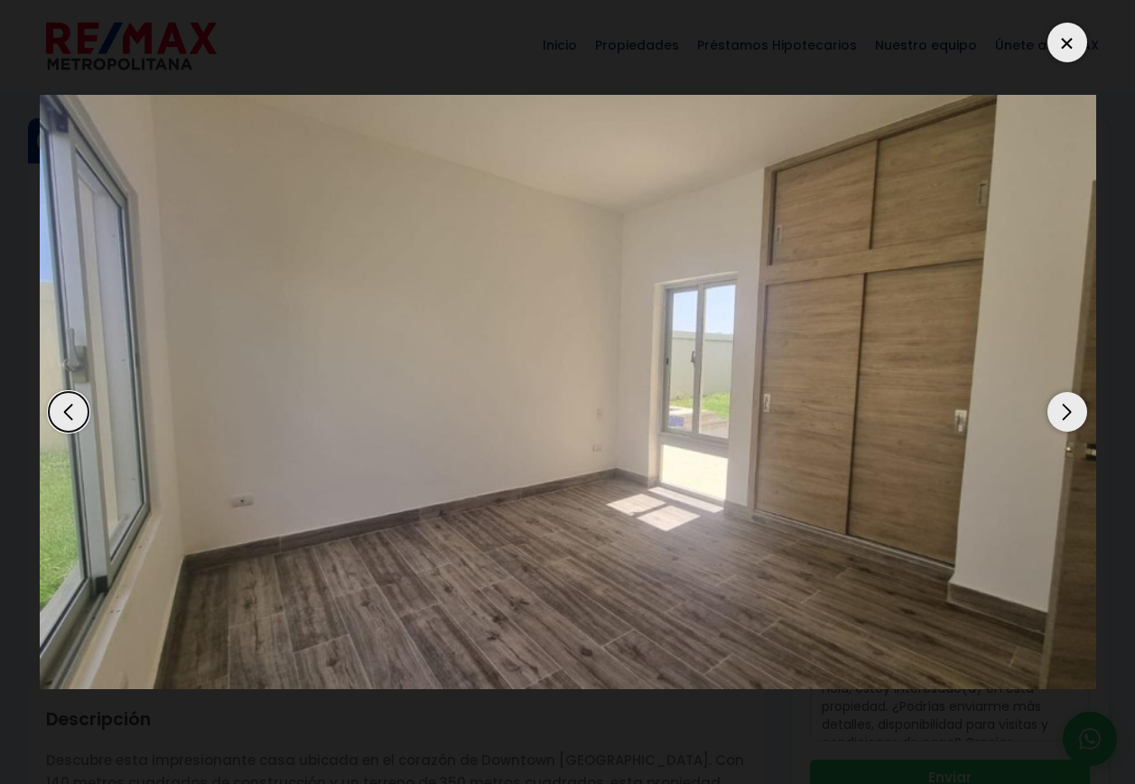
click at [1070, 44] on div at bounding box center [1067, 43] width 40 height 40
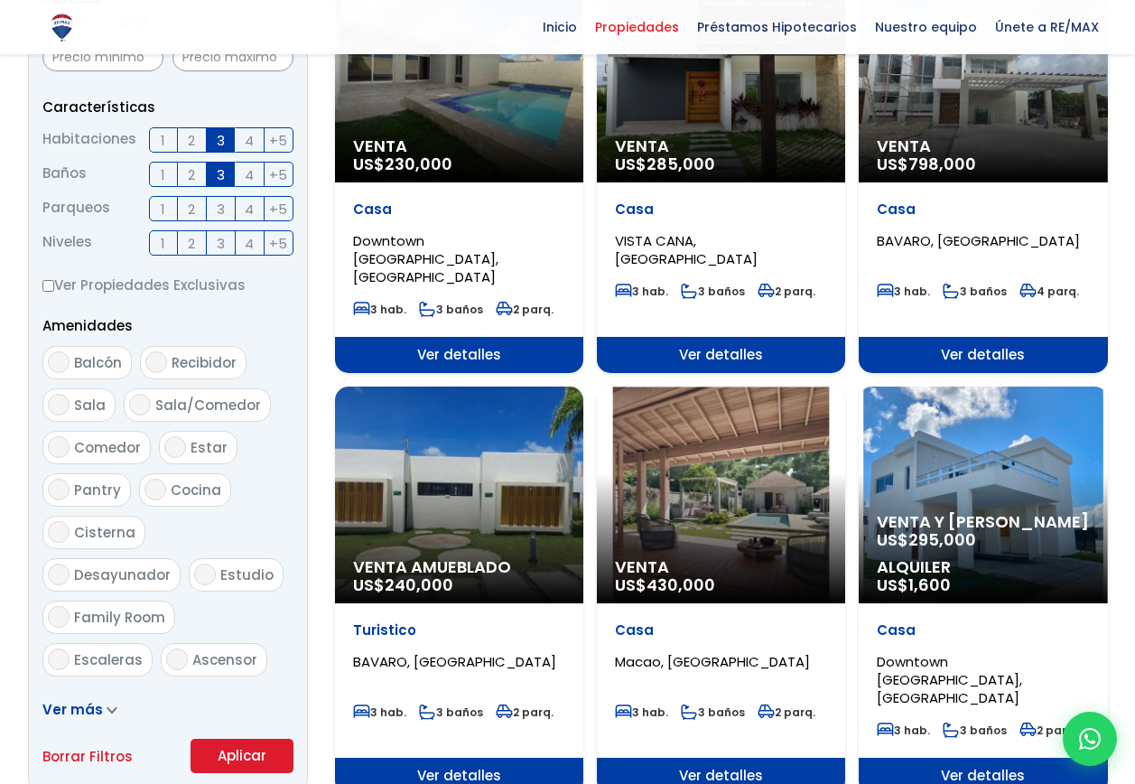
scroll to position [722, 0]
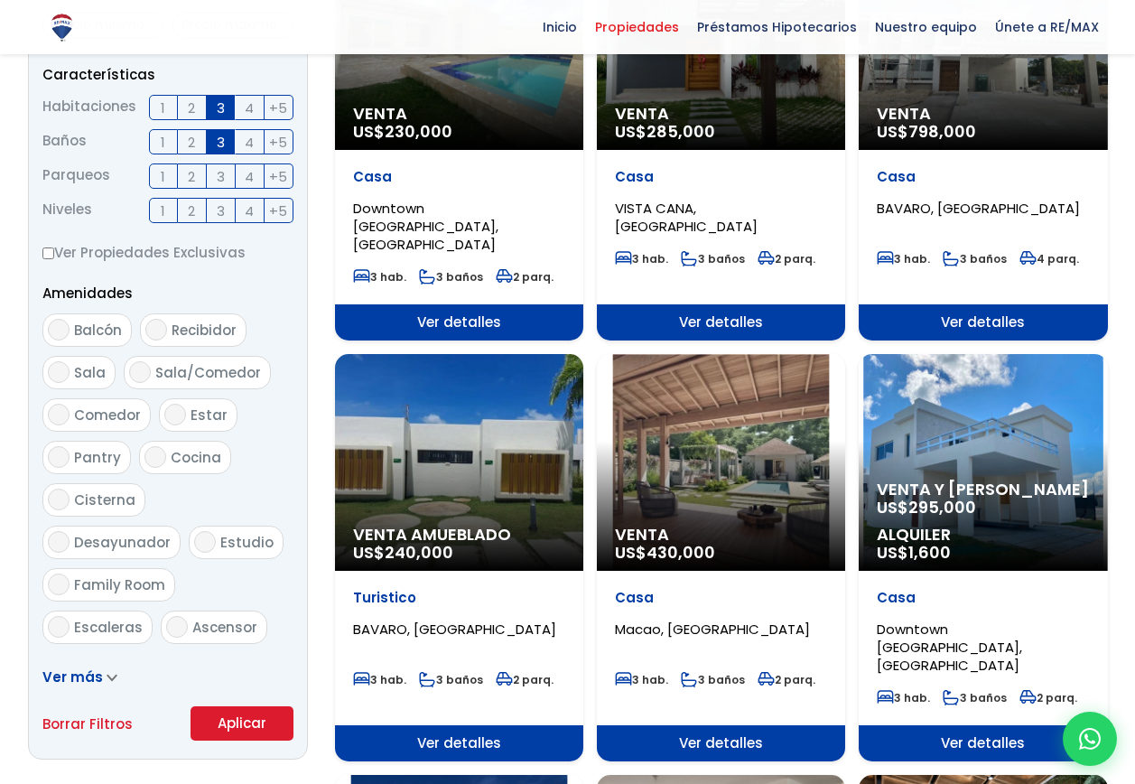
click at [718, 460] on div "Venta US$ 430,000" at bounding box center [721, 462] width 248 height 217
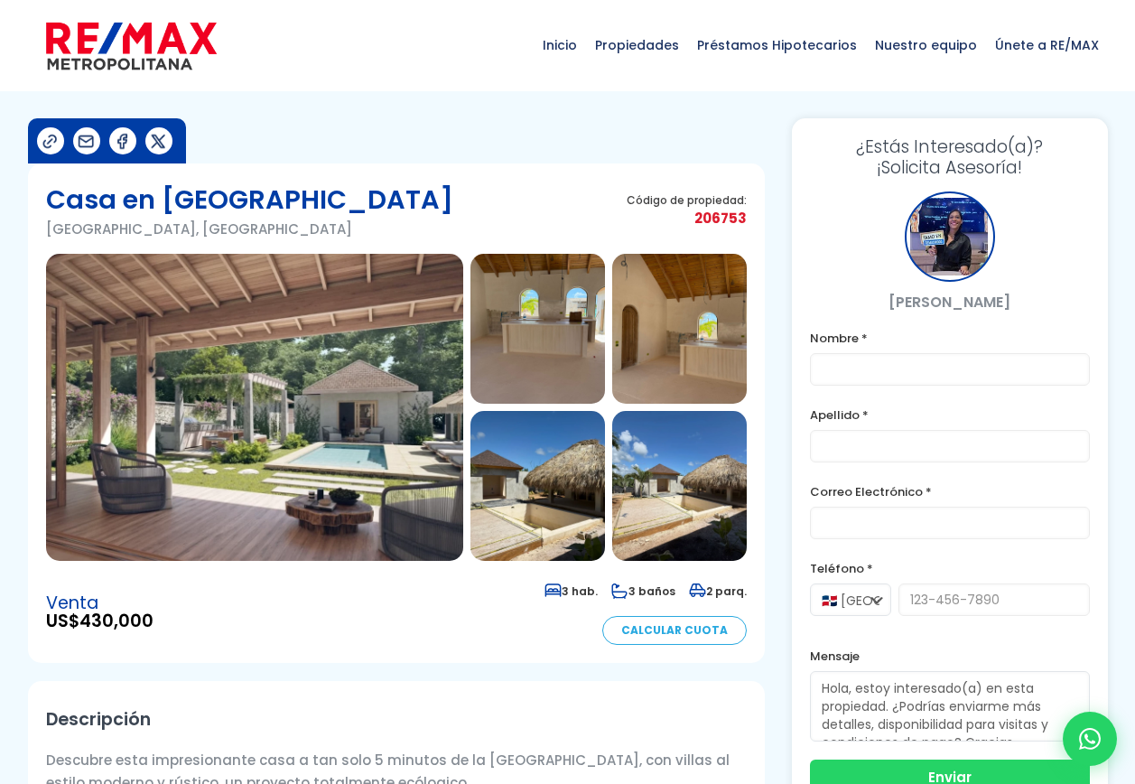
click at [336, 448] on img at bounding box center [254, 407] width 417 height 307
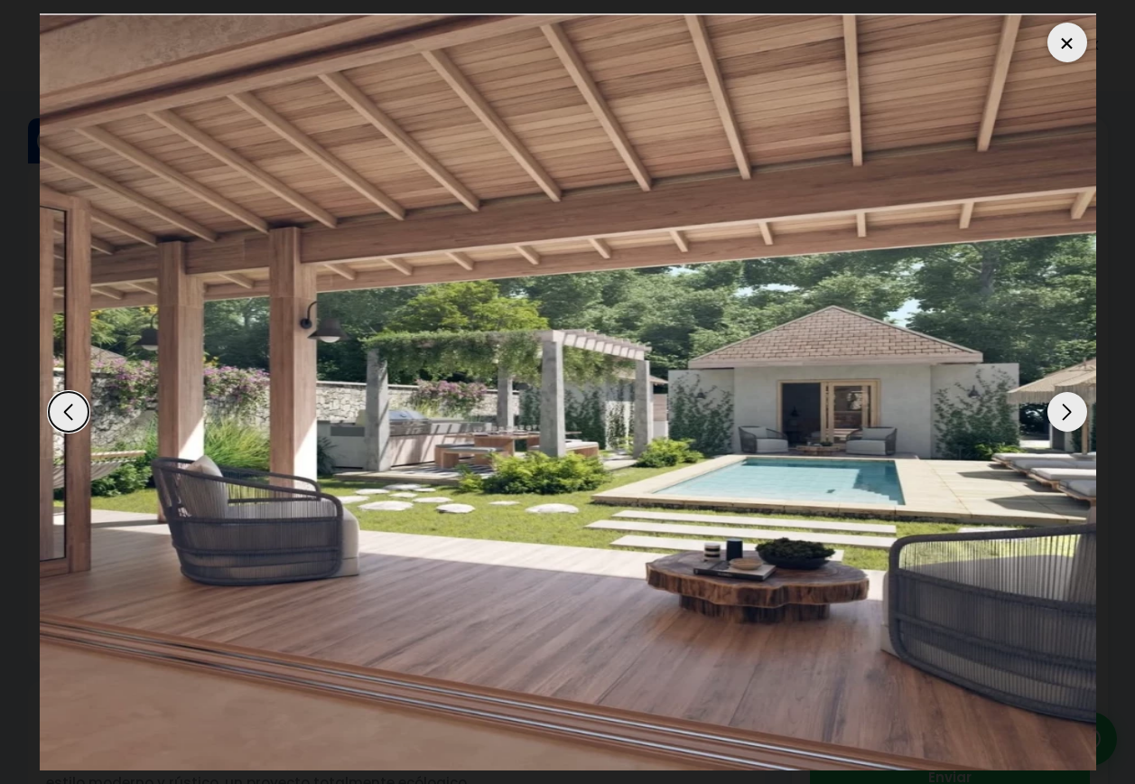
click at [1072, 412] on div "Next slide" at bounding box center [1067, 412] width 40 height 40
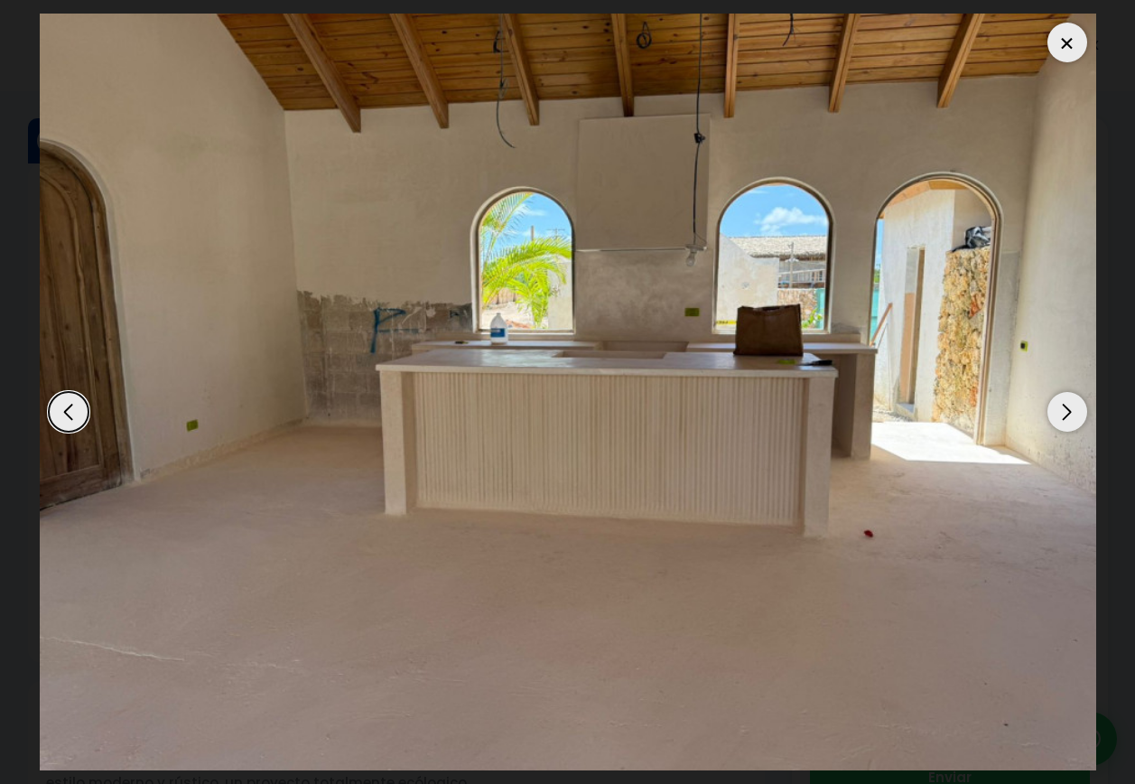
click at [1072, 412] on div "Next slide" at bounding box center [1067, 412] width 40 height 40
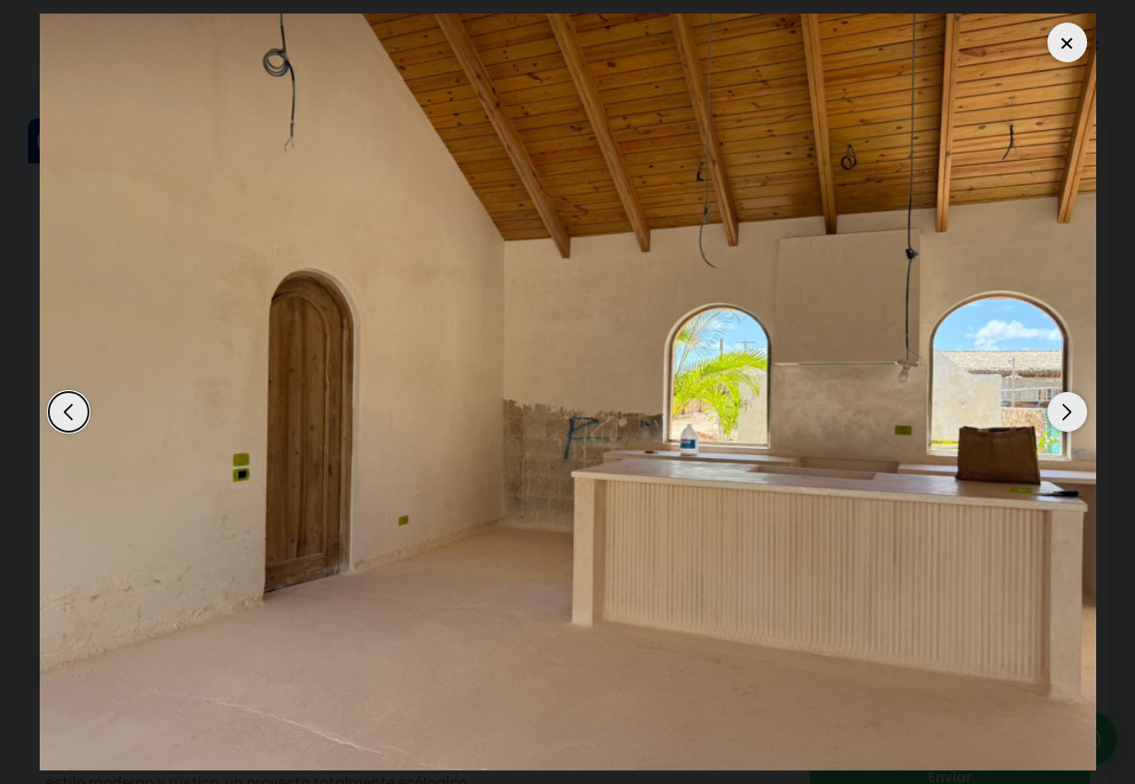
click at [1072, 412] on div "Next slide" at bounding box center [1067, 412] width 40 height 40
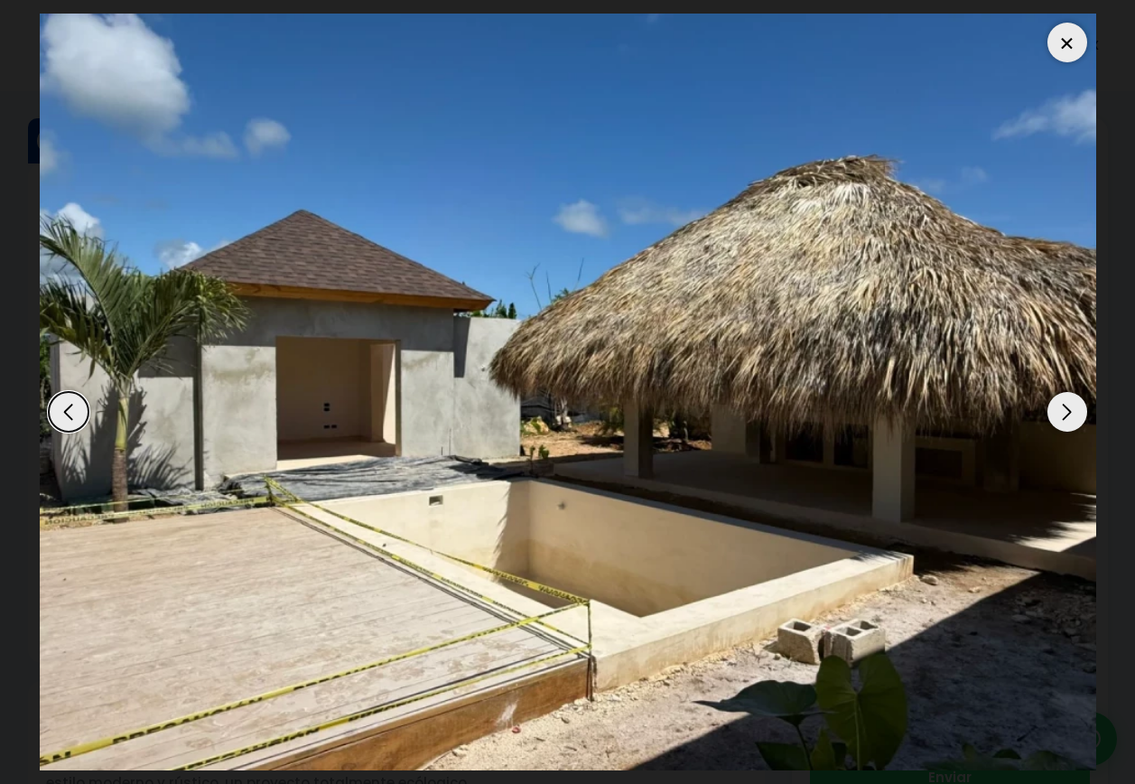
click at [1072, 412] on div "Next slide" at bounding box center [1067, 412] width 40 height 40
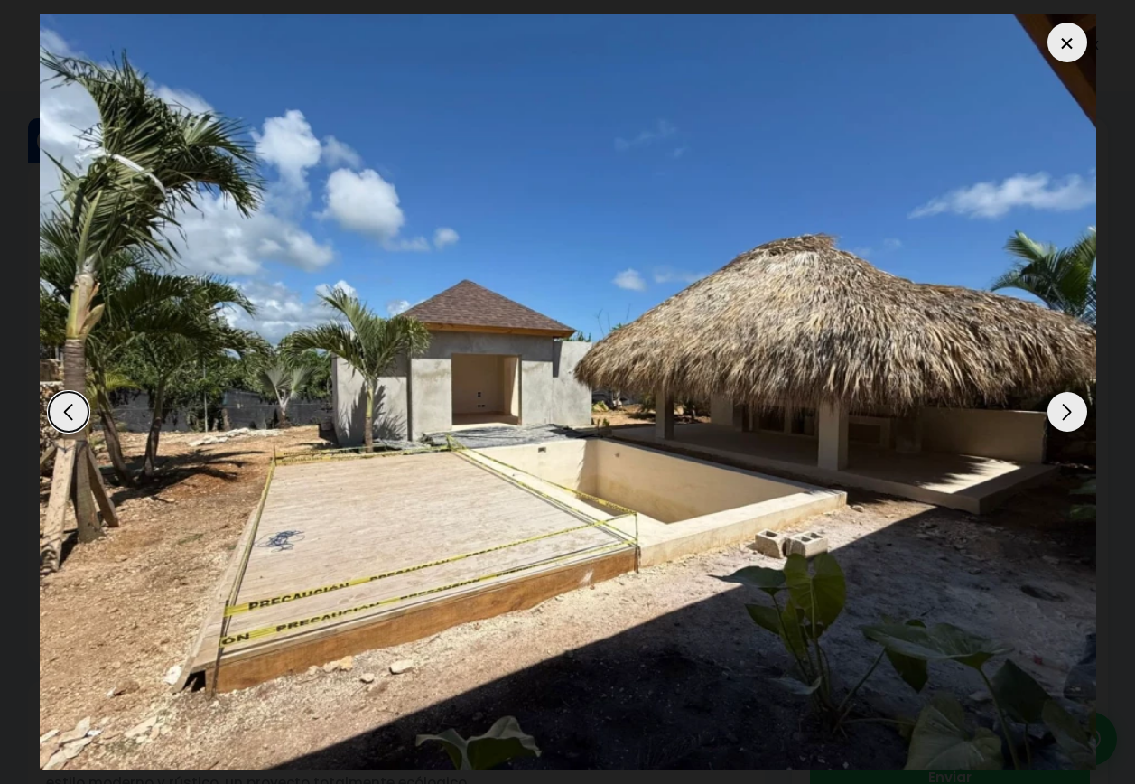
click at [1072, 412] on div "Next slide" at bounding box center [1067, 412] width 40 height 40
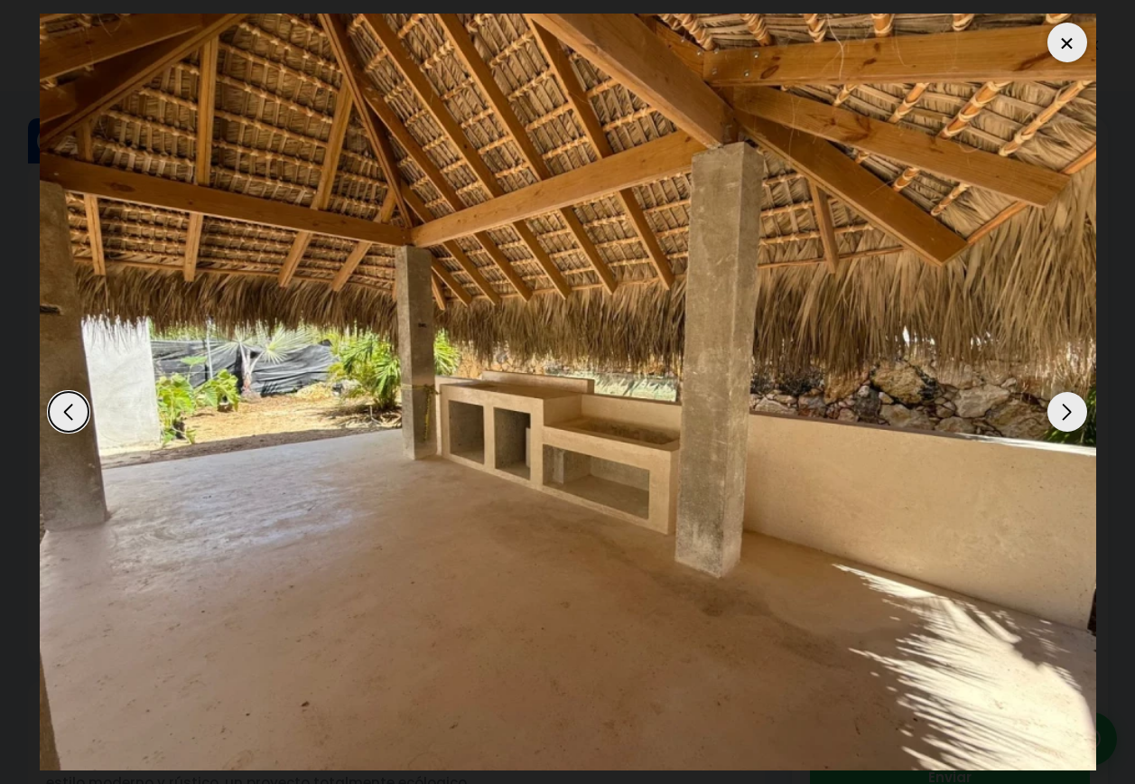
click at [1072, 412] on div "Next slide" at bounding box center [1067, 412] width 40 height 40
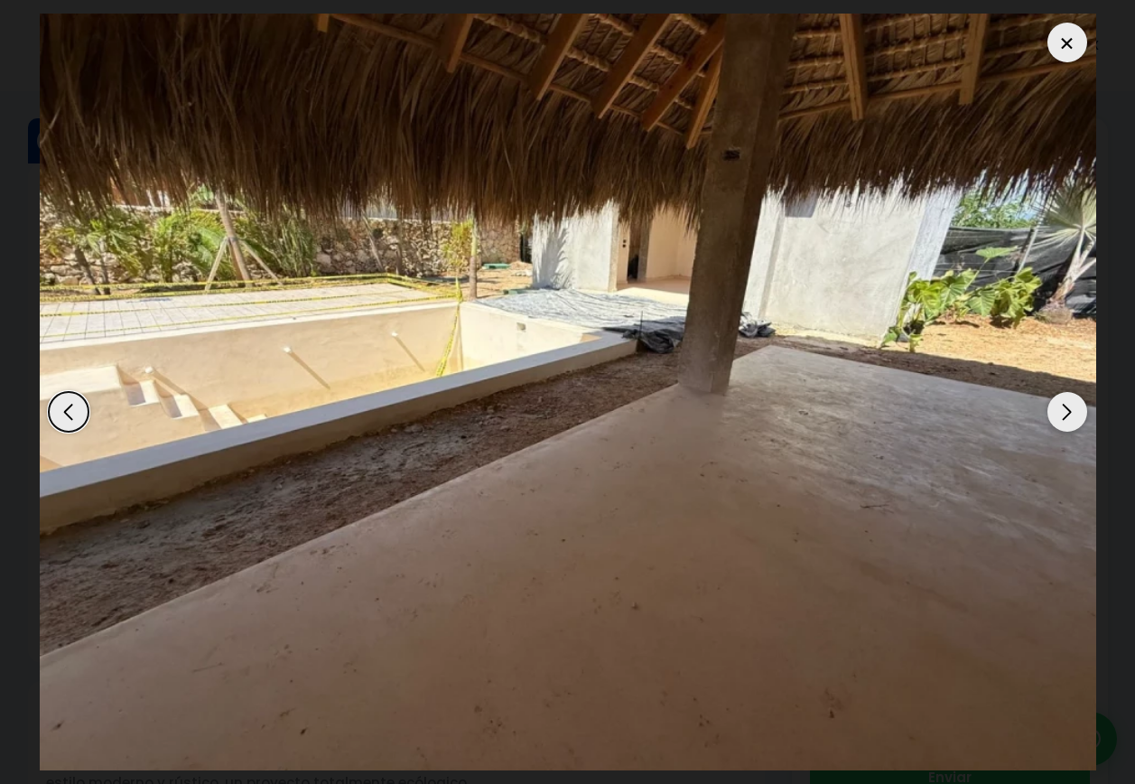
click at [1072, 412] on div "Next slide" at bounding box center [1067, 412] width 40 height 40
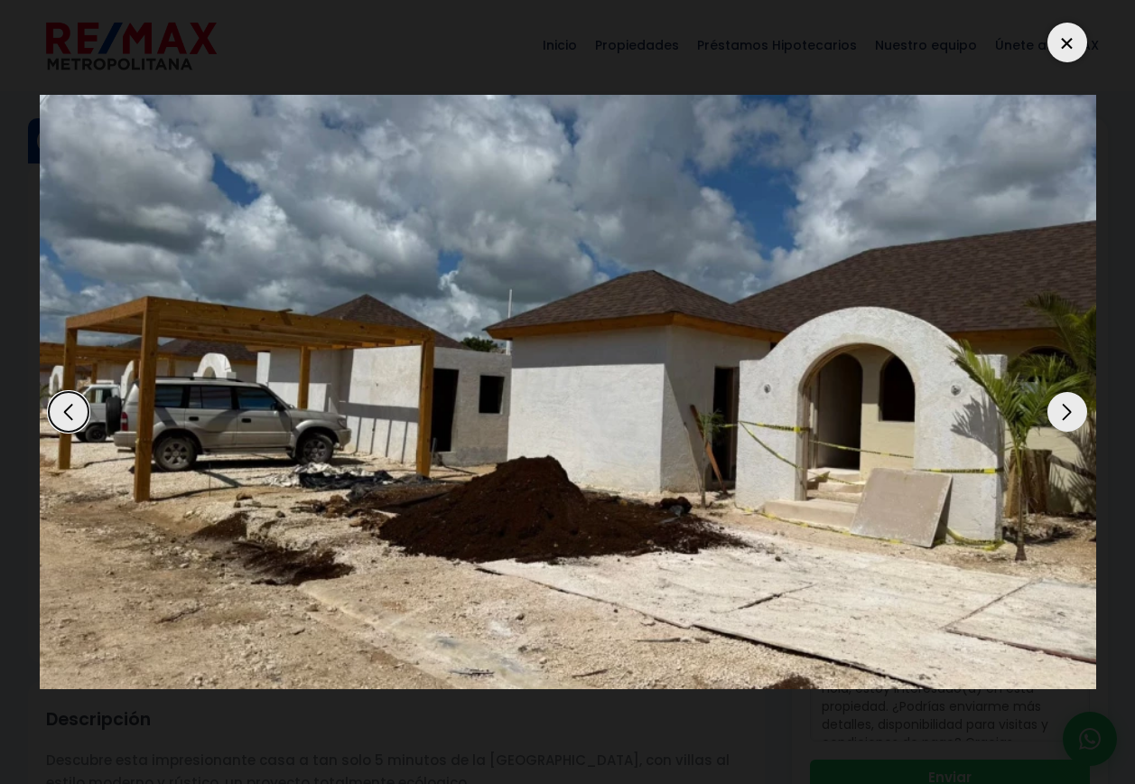
click at [1072, 412] on div "Next slide" at bounding box center [1067, 412] width 40 height 40
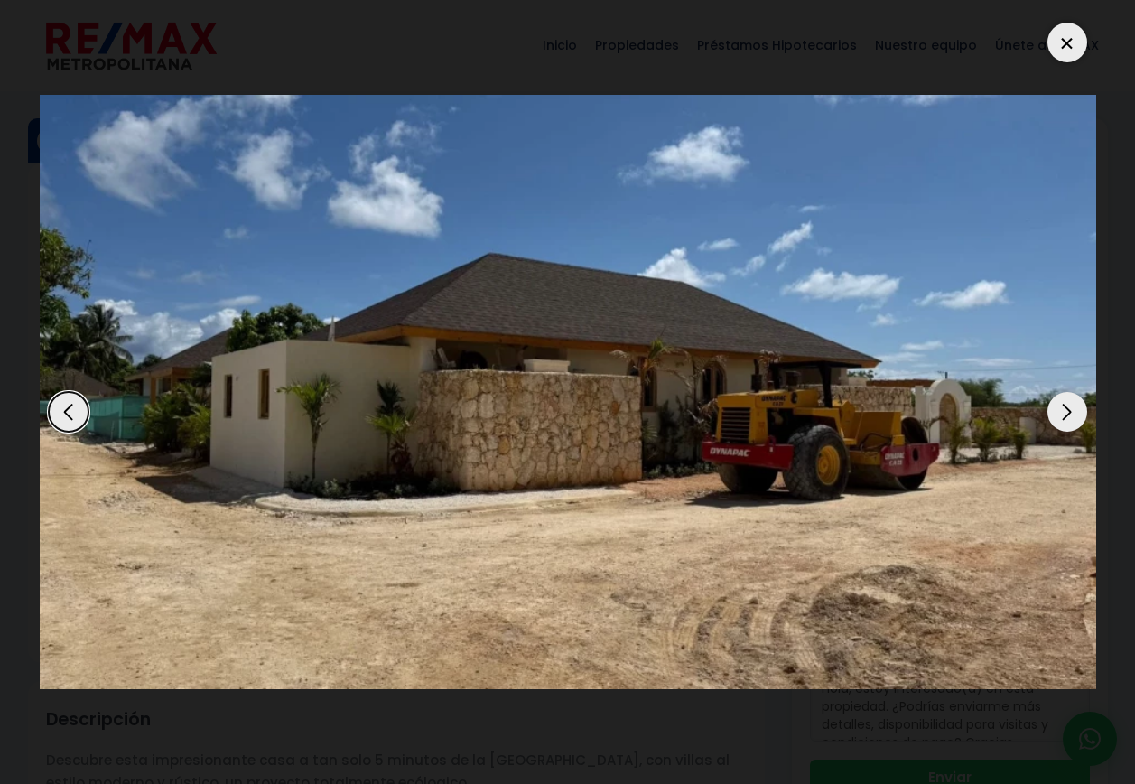
click at [1072, 412] on div "Next slide" at bounding box center [1067, 412] width 40 height 40
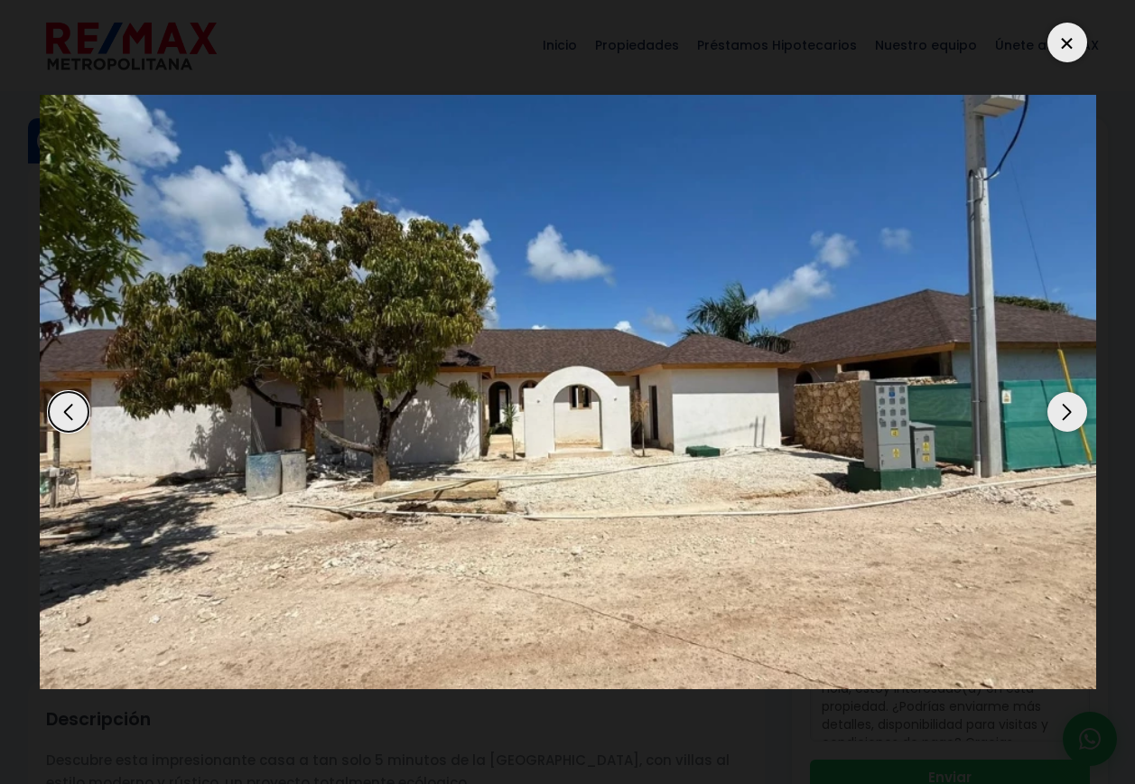
click at [1072, 412] on div "Next slide" at bounding box center [1067, 412] width 40 height 40
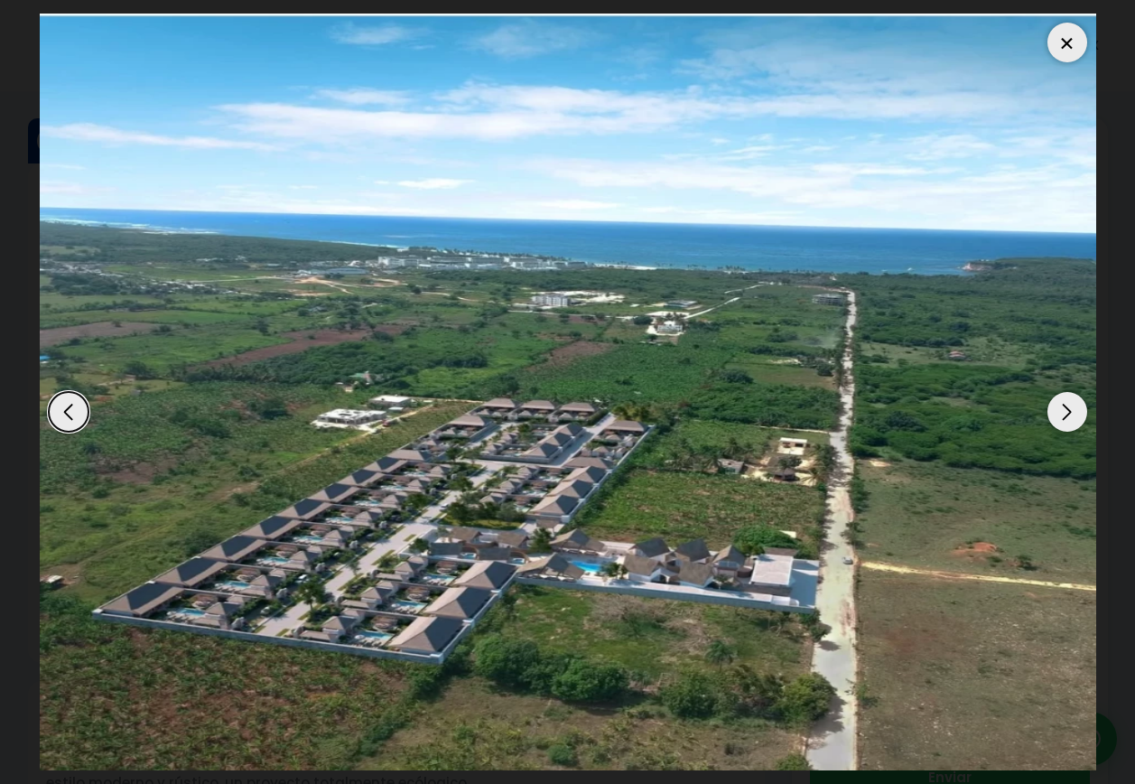
click at [1072, 412] on div "Next slide" at bounding box center [1067, 412] width 40 height 40
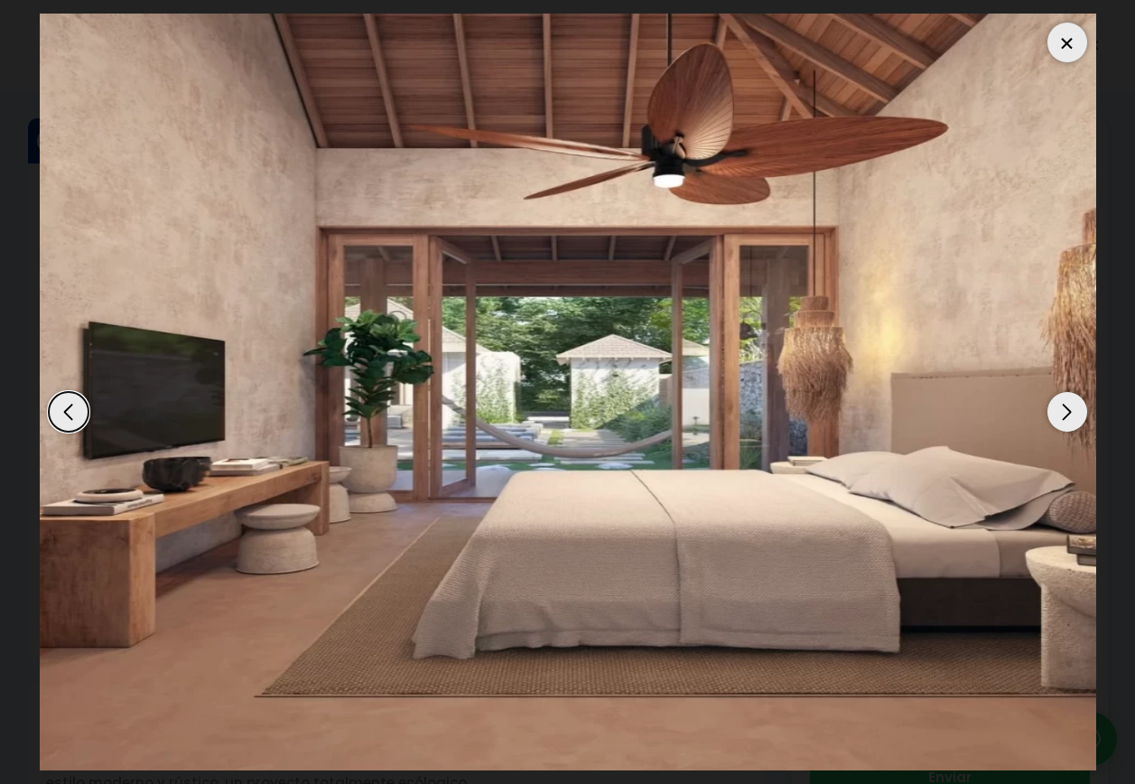
click at [1072, 412] on div "Next slide" at bounding box center [1067, 412] width 40 height 40
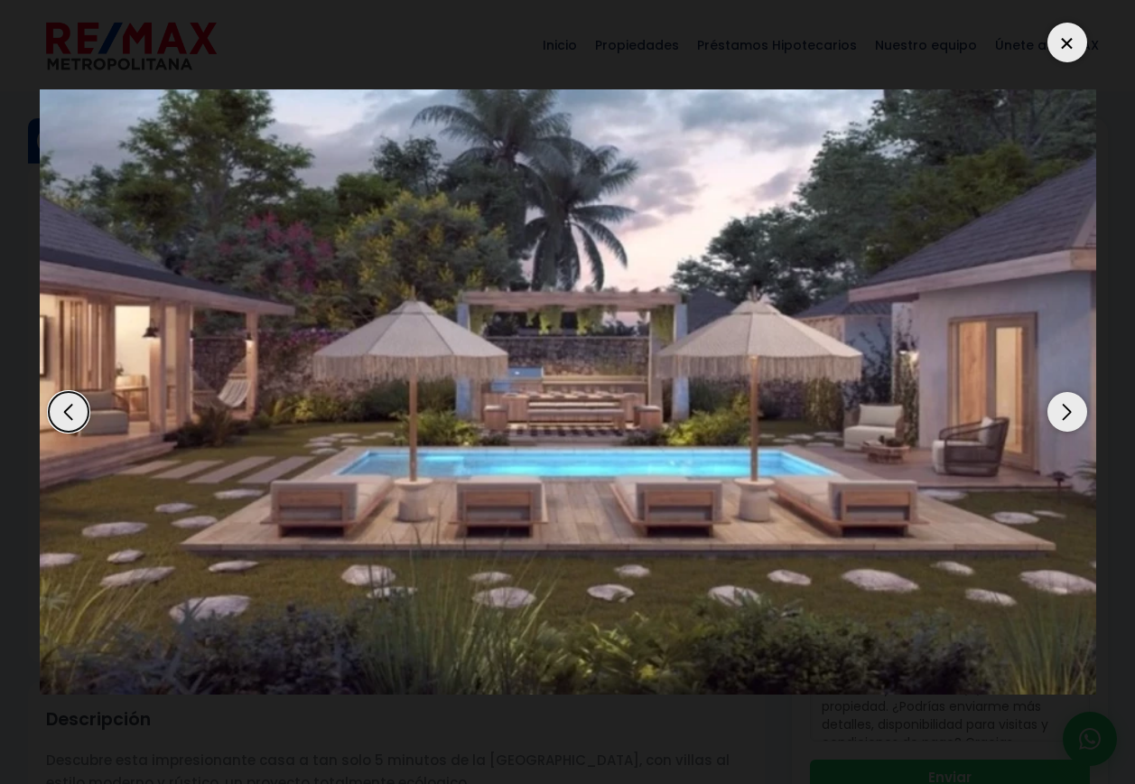
click at [1072, 412] on div "Next slide" at bounding box center [1067, 412] width 40 height 40
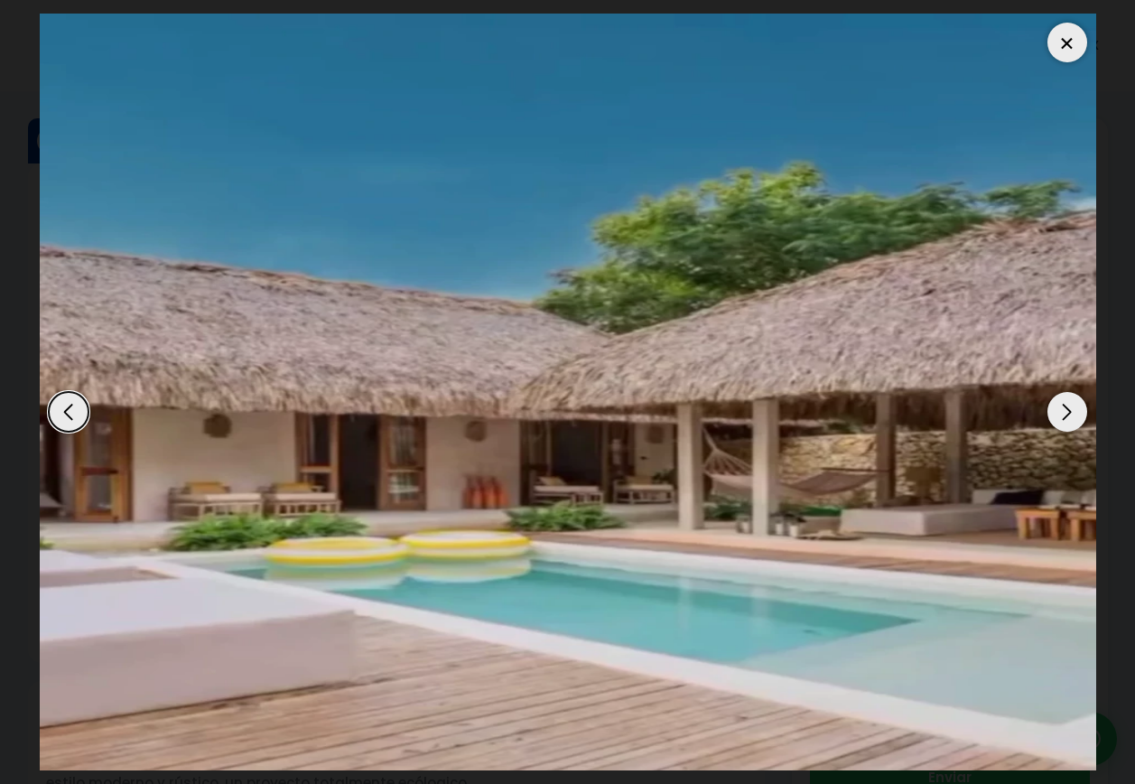
click at [1072, 412] on div "Next slide" at bounding box center [1067, 412] width 40 height 40
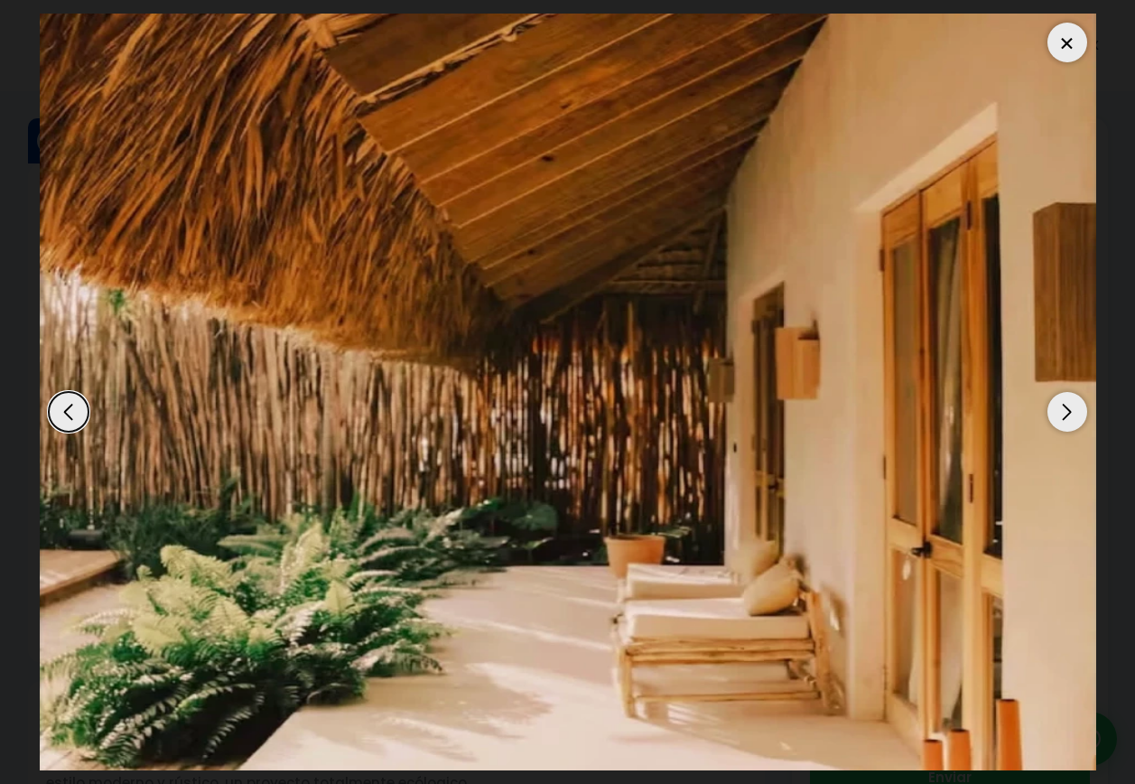
click at [1072, 412] on div "Next slide" at bounding box center [1067, 412] width 40 height 40
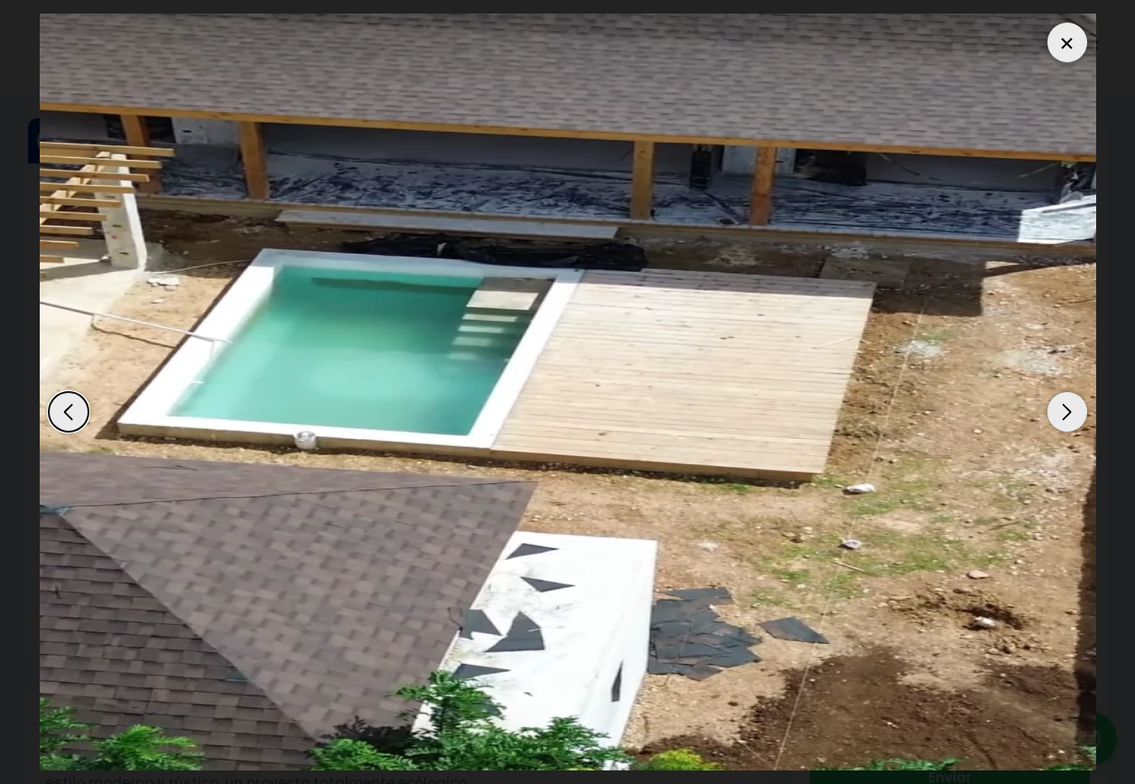
click at [1072, 412] on div "Next slide" at bounding box center [1067, 412] width 40 height 40
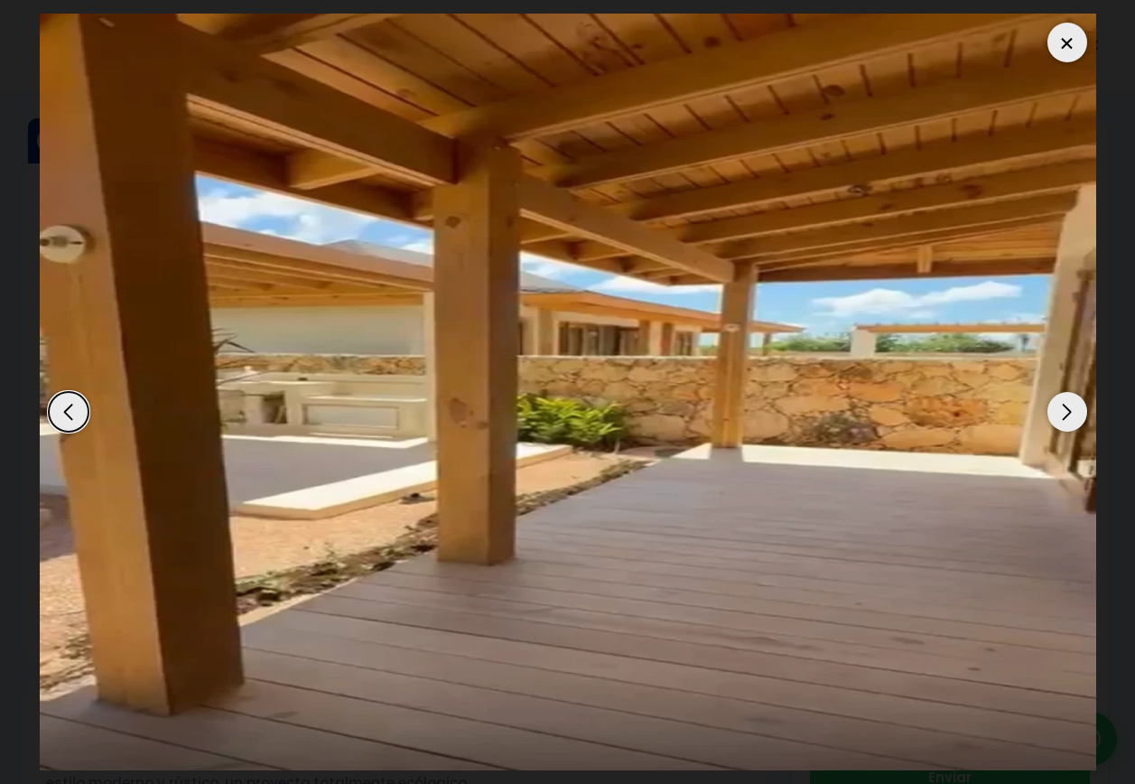
click at [1072, 412] on div "Next slide" at bounding box center [1067, 412] width 40 height 40
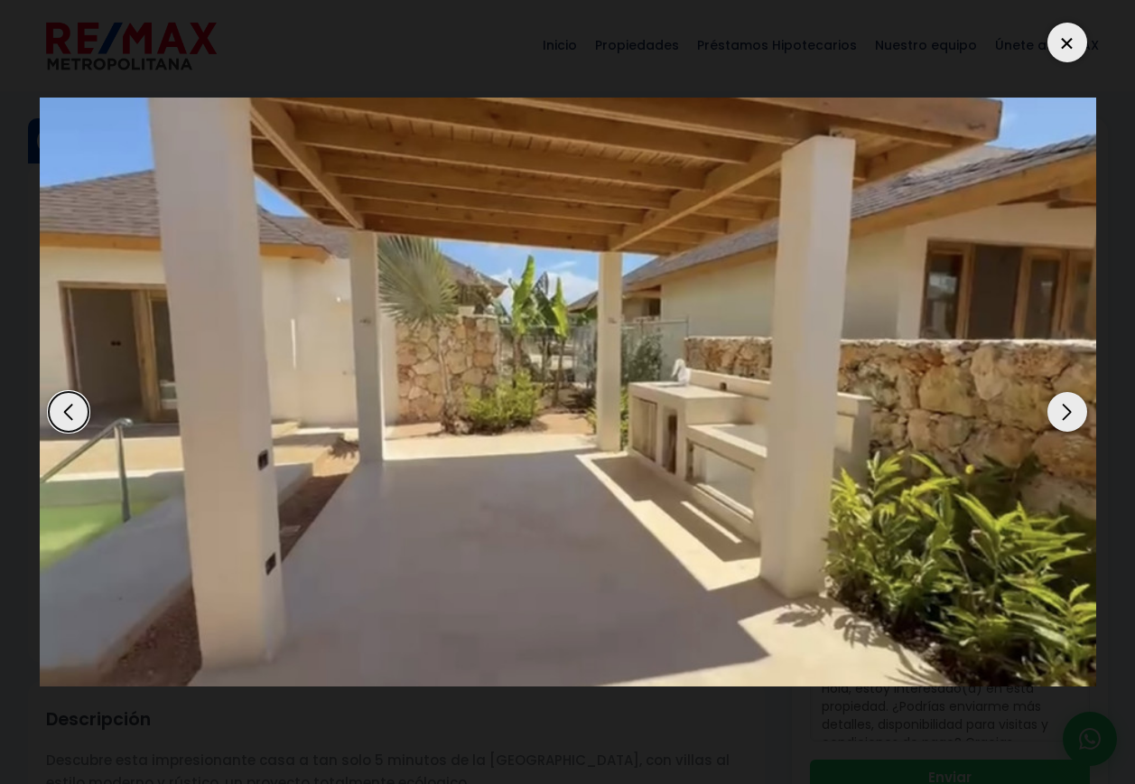
click at [1072, 412] on div "Next slide" at bounding box center [1067, 412] width 40 height 40
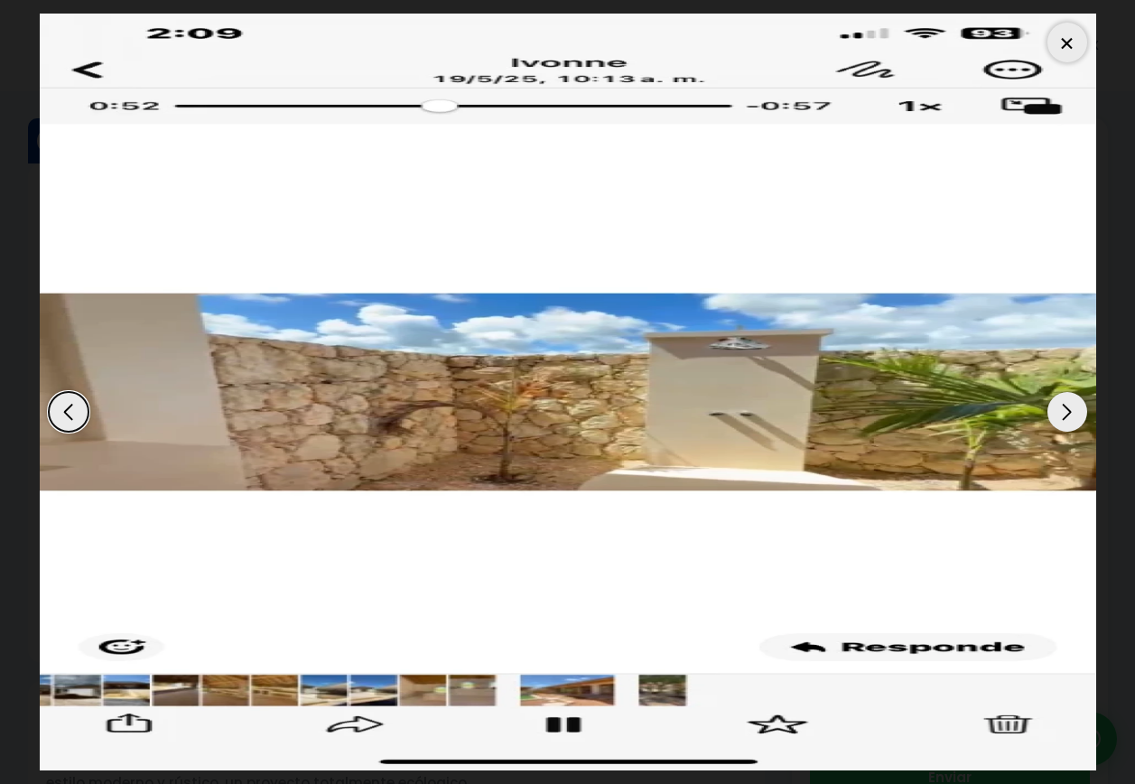
click at [1072, 412] on div "Next slide" at bounding box center [1067, 412] width 40 height 40
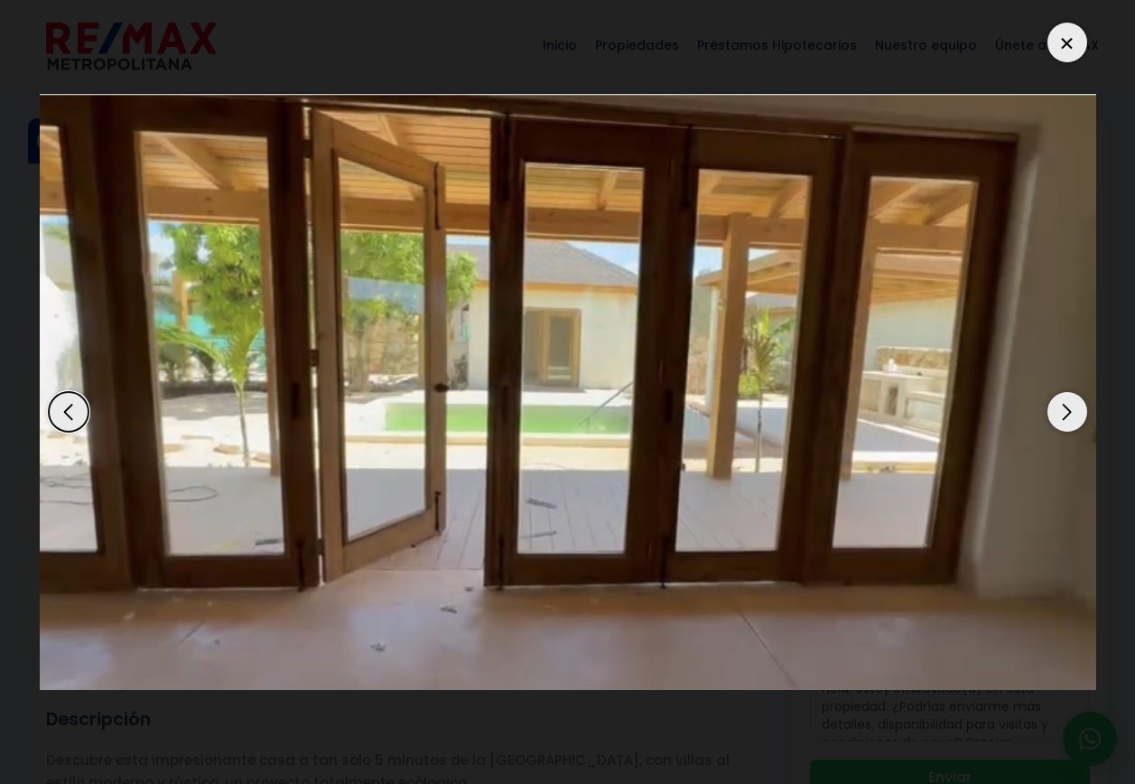
click at [1072, 412] on div "Next slide" at bounding box center [1067, 412] width 40 height 40
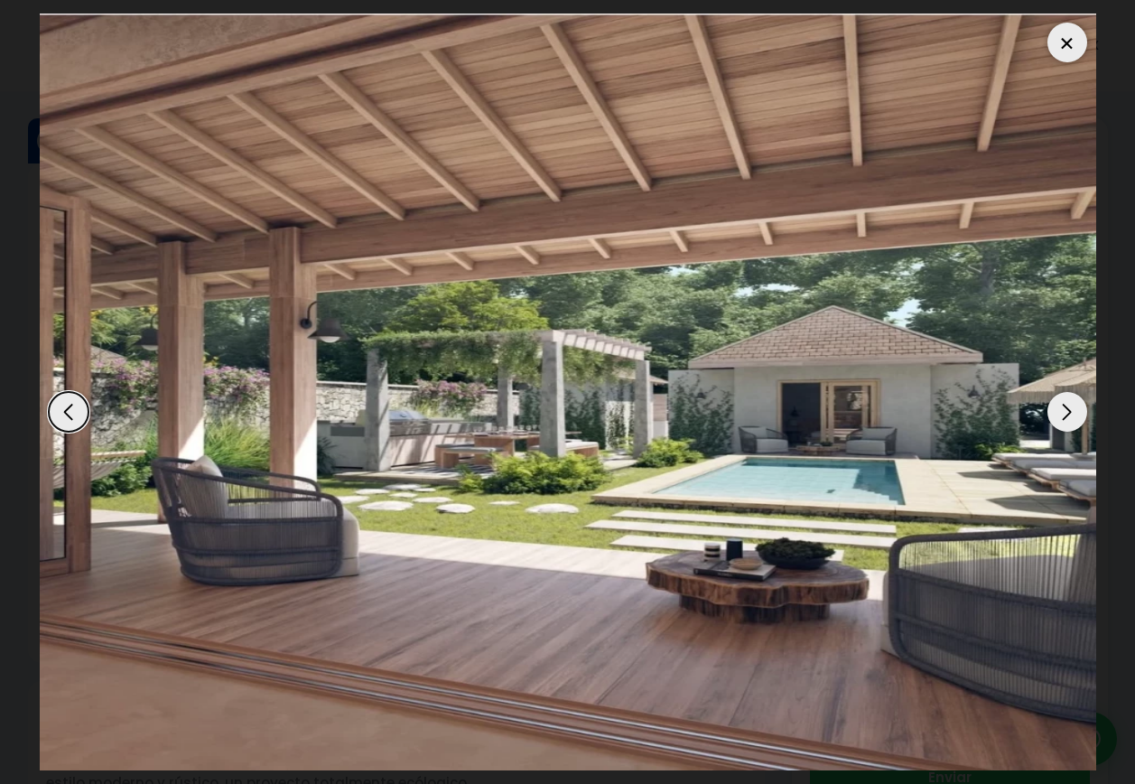
click at [1073, 46] on div at bounding box center [1067, 43] width 40 height 40
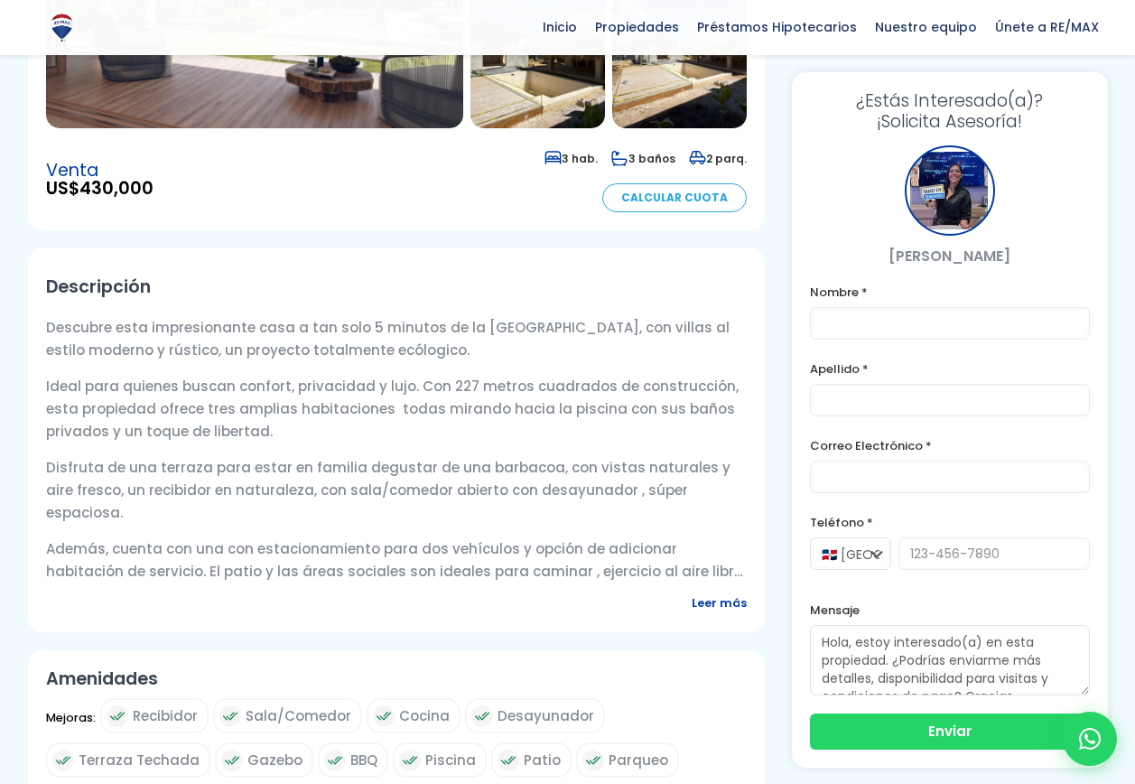
scroll to position [90, 0]
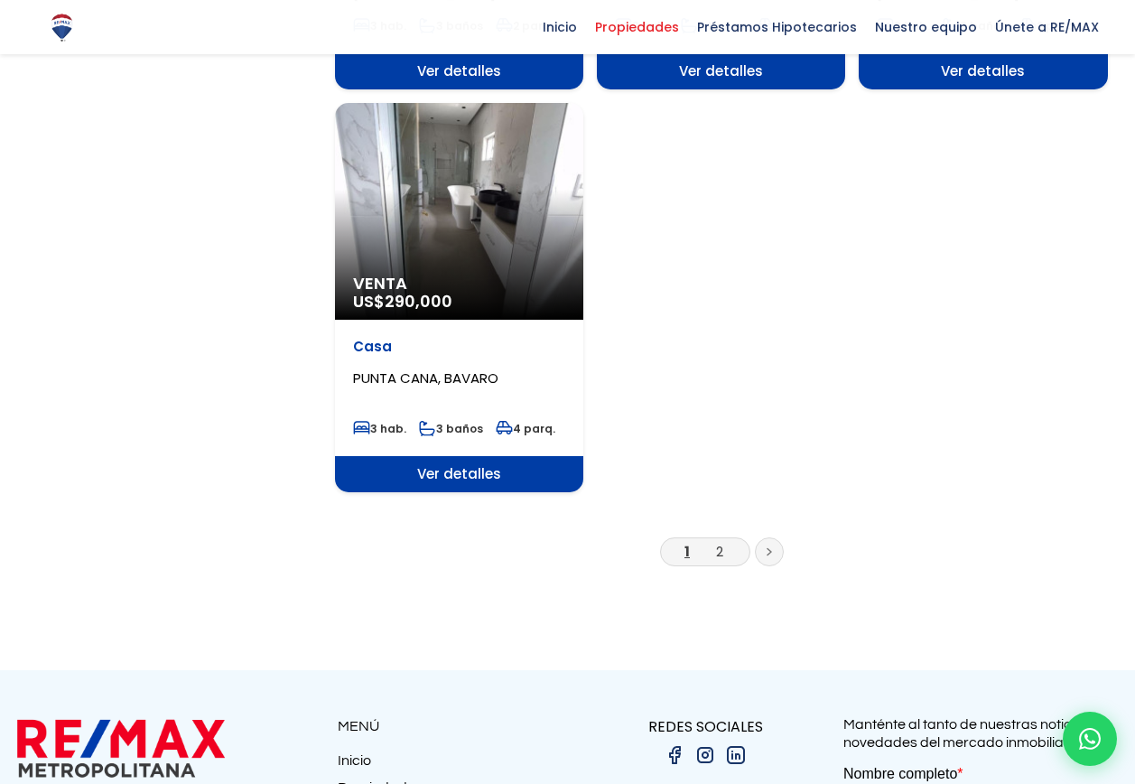
scroll to position [2349, 0]
